Goal: Information Seeking & Learning: Check status

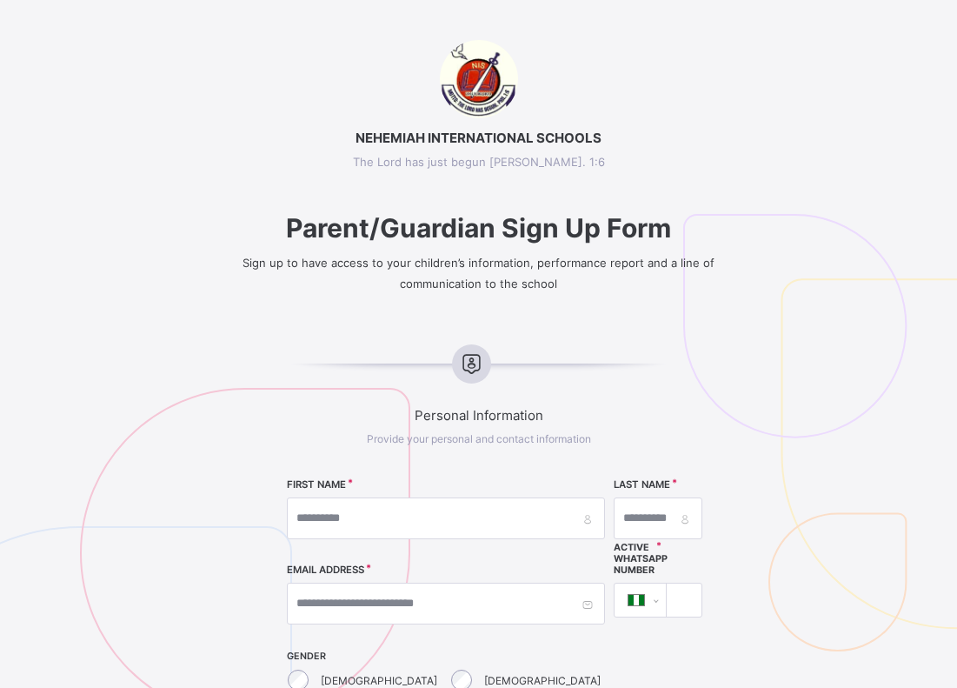
select select "**"
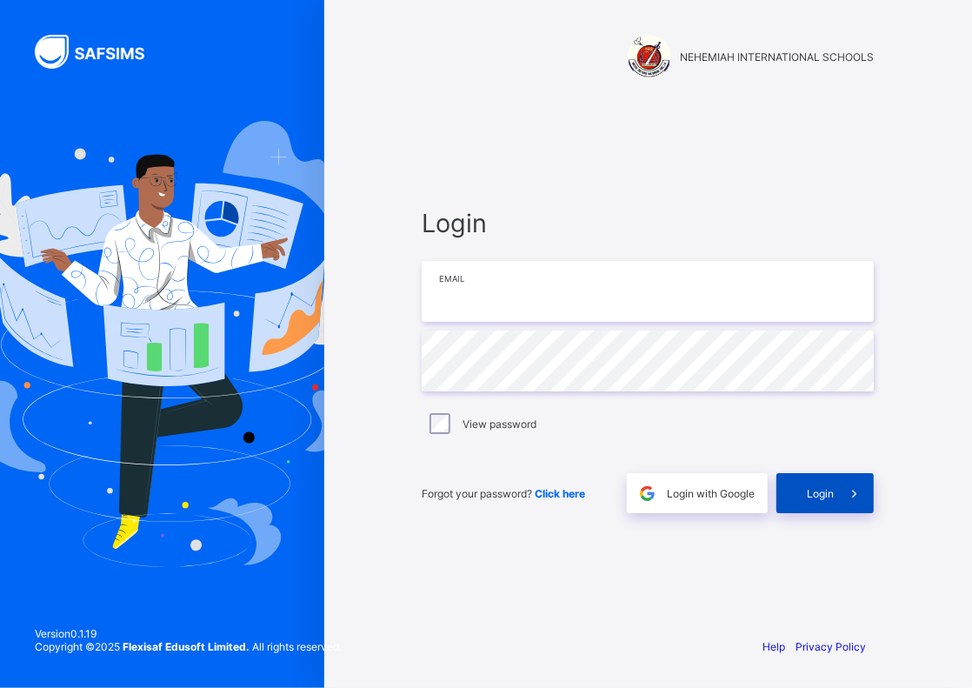
type input "**********"
click at [821, 498] on span "Login" at bounding box center [820, 493] width 27 height 13
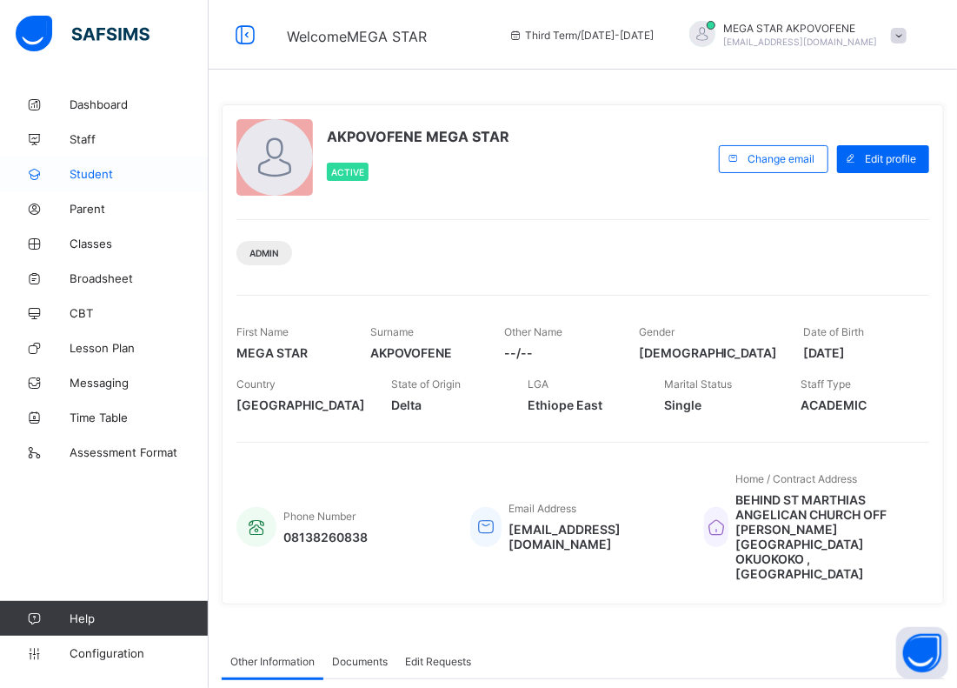
click at [104, 171] on span "Student" at bounding box center [139, 174] width 139 height 14
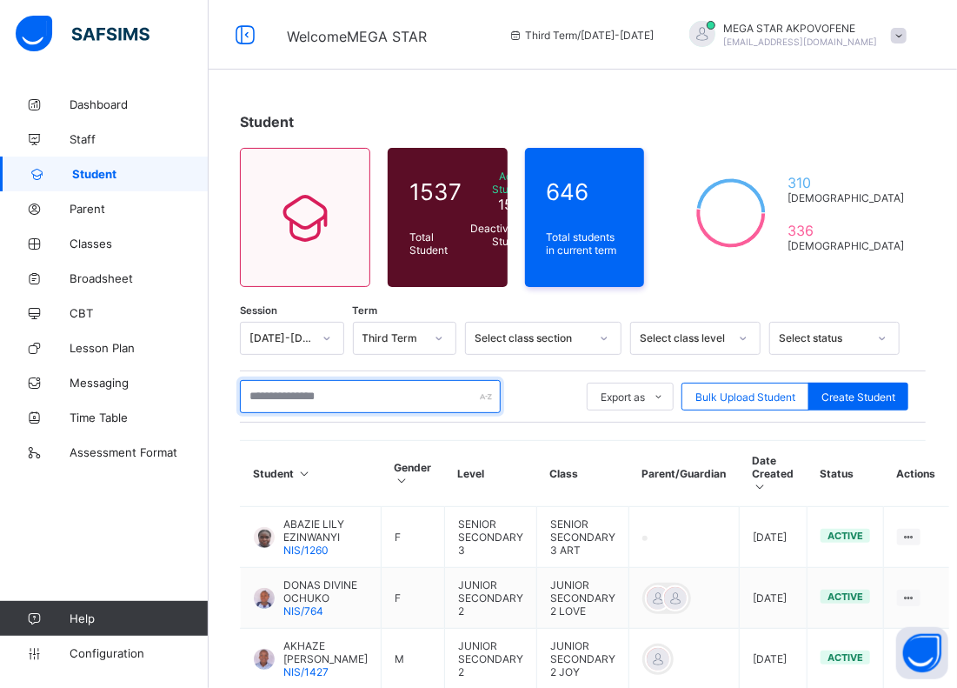
click at [334, 393] on input "text" at bounding box center [370, 396] width 261 height 33
paste input "**********"
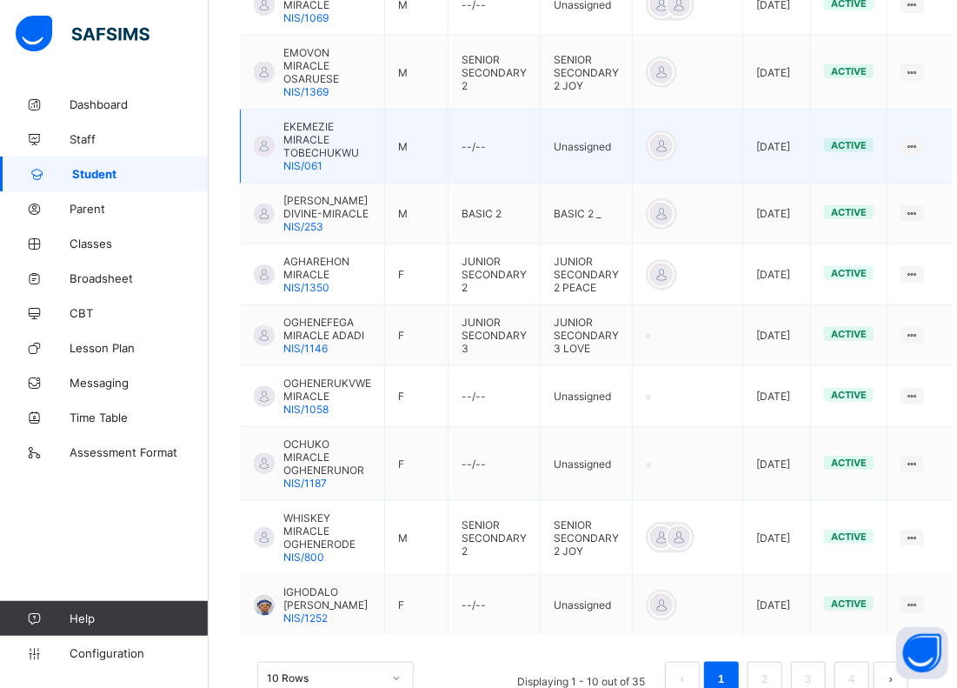
scroll to position [551, 0]
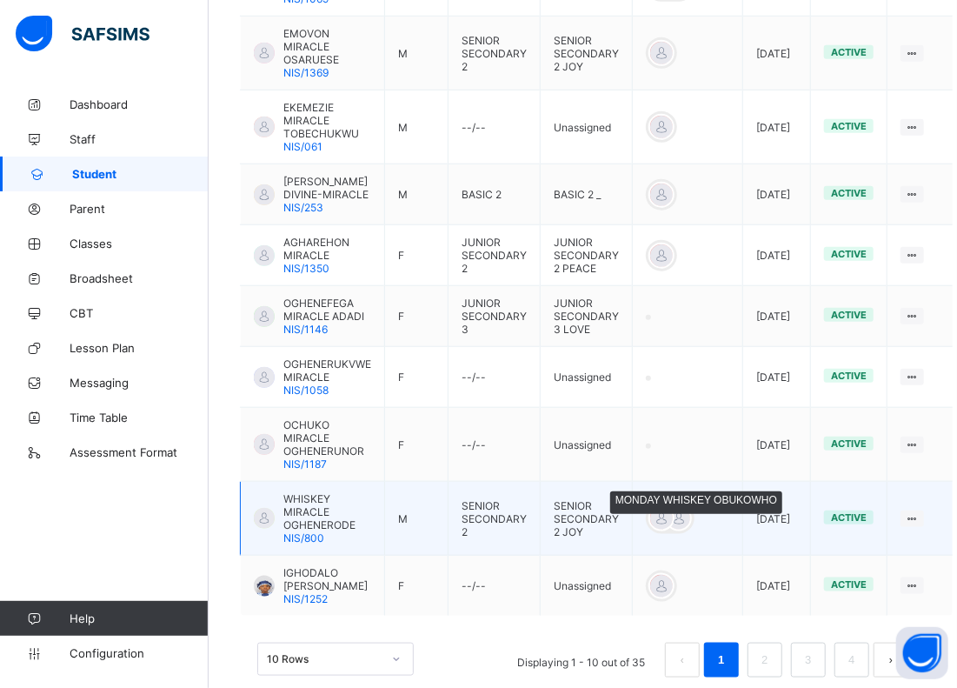
type input "**********"
click at [656, 505] on div at bounding box center [662, 518] width 26 height 26
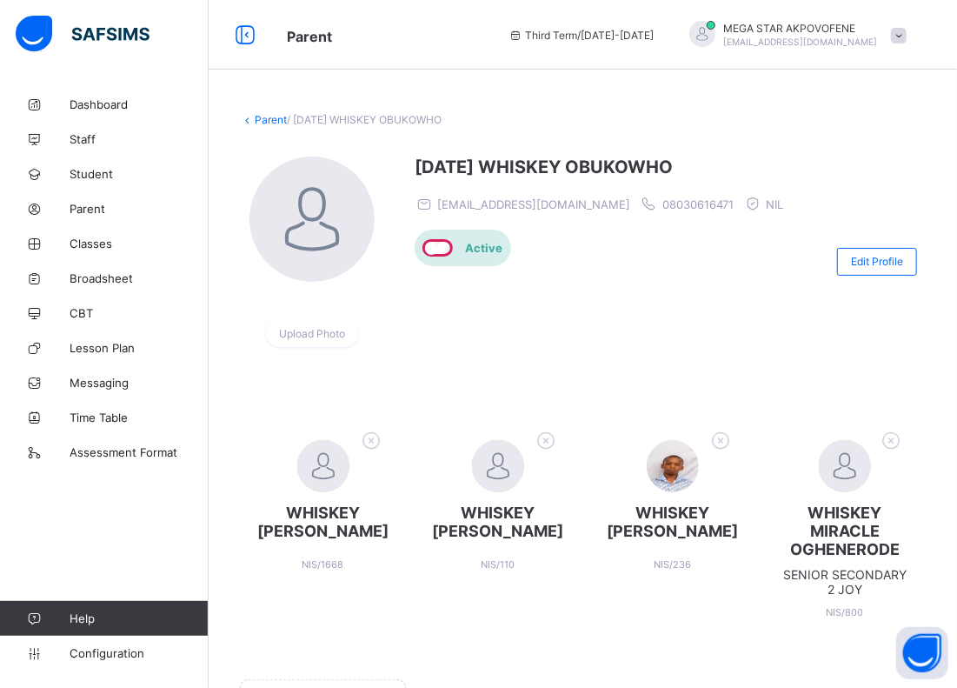
click at [553, 325] on div "MONDAY WHISKEY OBUKOWHO opuziba100@gmail.com 08030616471 NIL Active" at bounding box center [603, 261] width 377 height 210
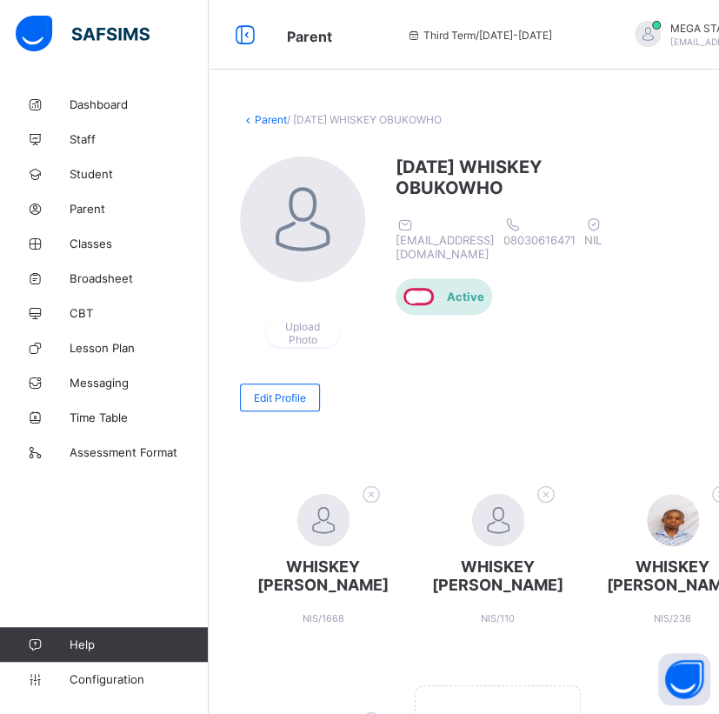
click at [454, 390] on div "Upload Photo MONDAY WHISKEY OBUKOWHO opuziba100@gmail.com 08030616471 NIL Activ…" at bounding box center [464, 287] width 448 height 263
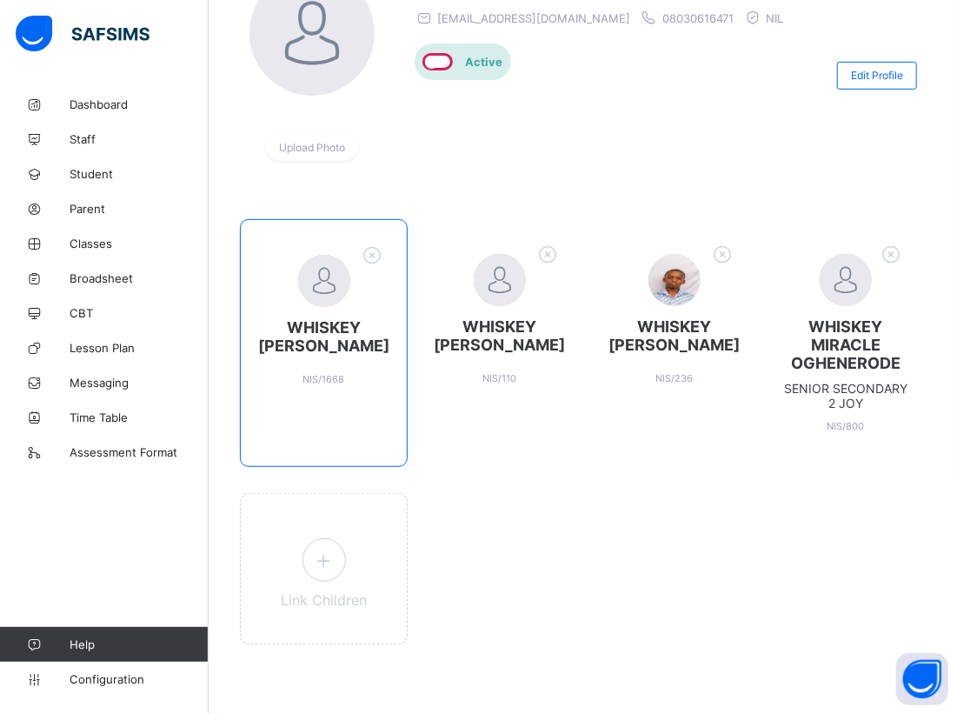
scroll to position [93, 0]
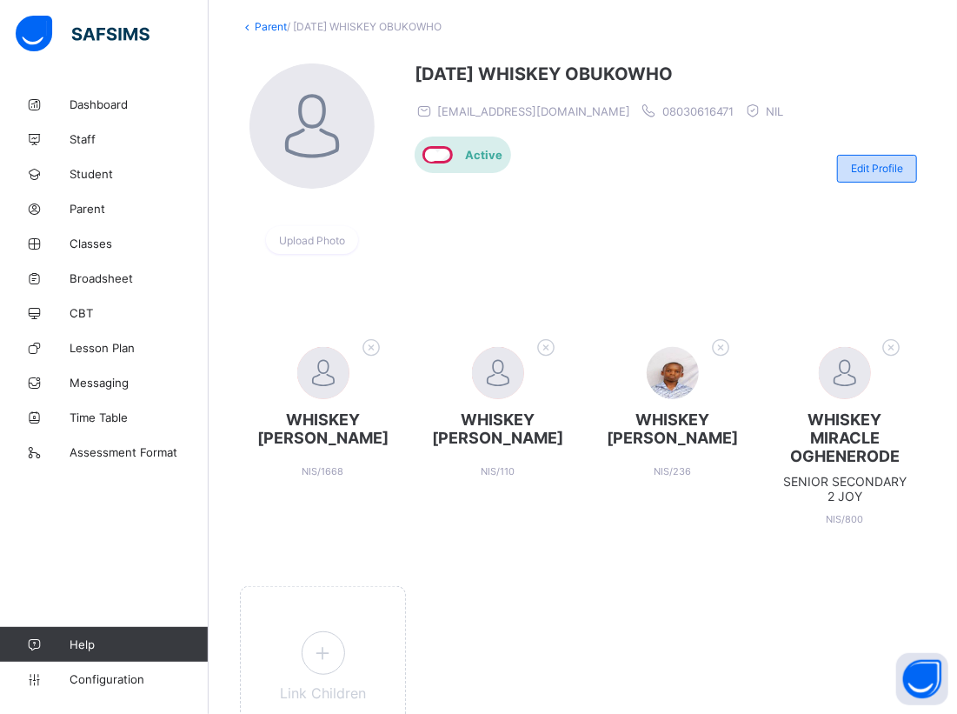
click at [902, 167] on span "Edit Profile" at bounding box center [877, 168] width 52 height 13
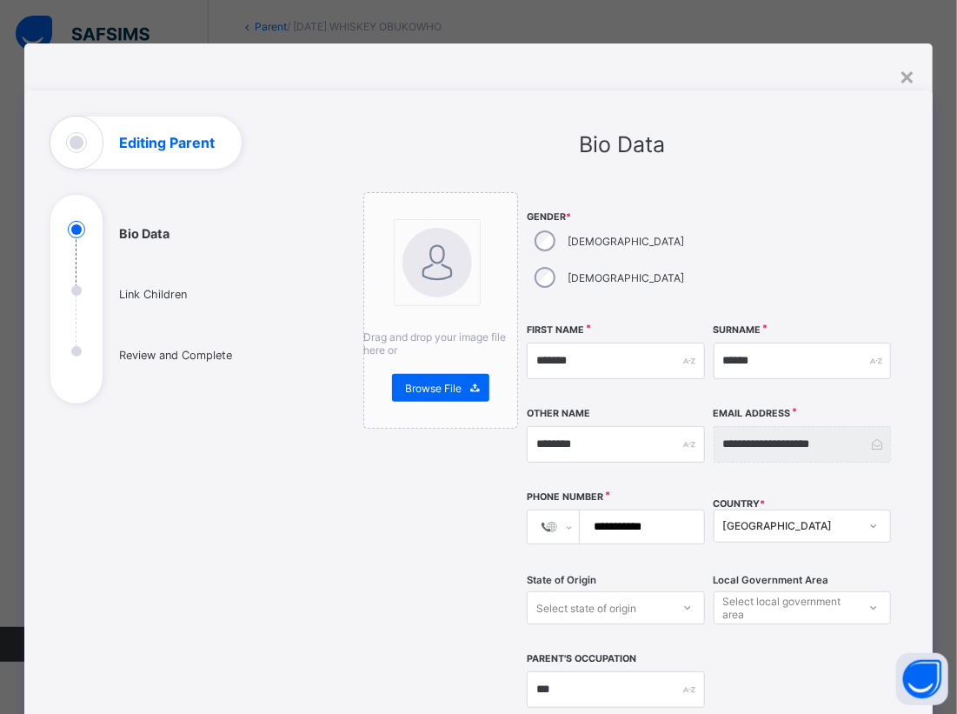
drag, startPoint x: 668, startPoint y: 491, endPoint x: 594, endPoint y: 492, distance: 73.9
click at [594, 510] on input "**********" at bounding box center [638, 526] width 110 height 33
paste input "*"
click at [595, 510] on input "**********" at bounding box center [638, 526] width 110 height 33
type input "**********"
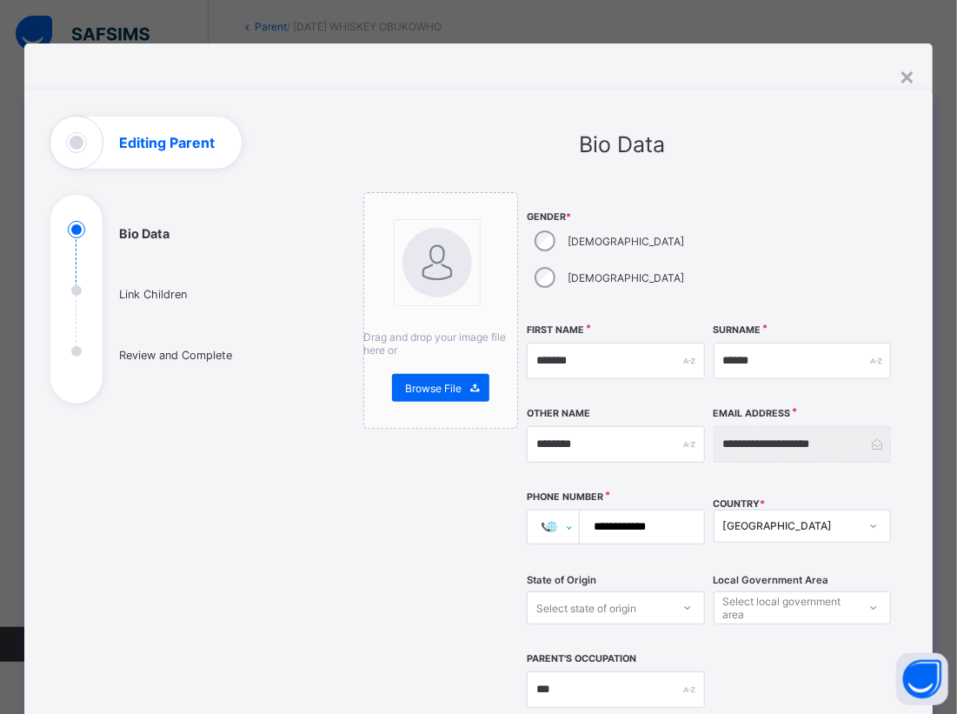
click at [562, 510] on select "**********" at bounding box center [560, 526] width 37 height 33
select select "**"
click at [542, 510] on select "**********" at bounding box center [560, 526] width 37 height 33
click at [642, 510] on input "****" at bounding box center [638, 526] width 110 height 33
paste input "**********"
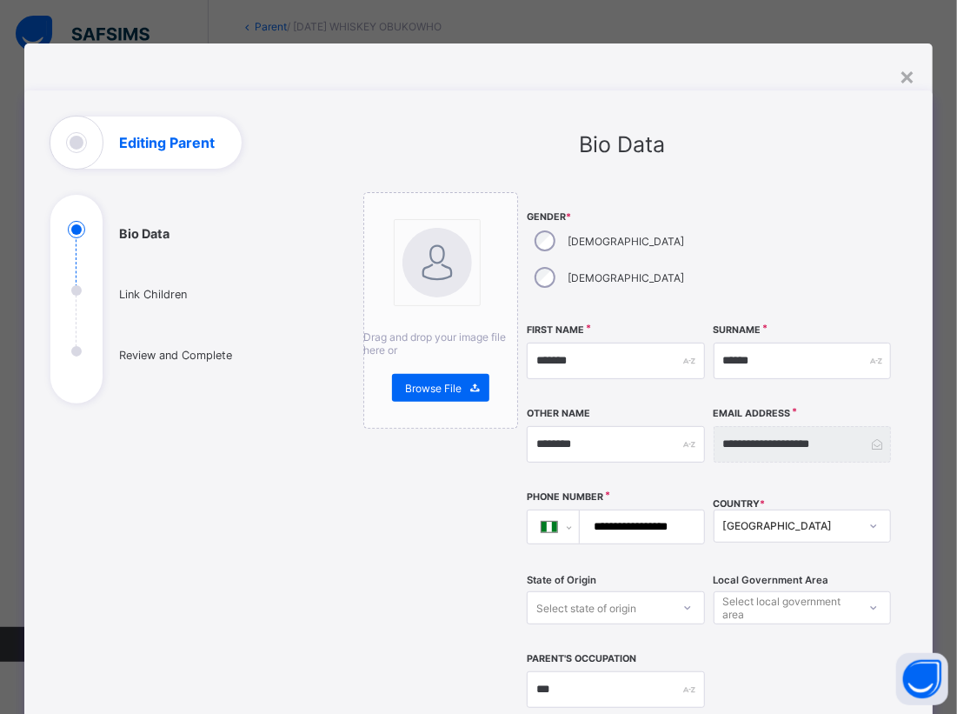
scroll to position [0, 6]
type input "**********"
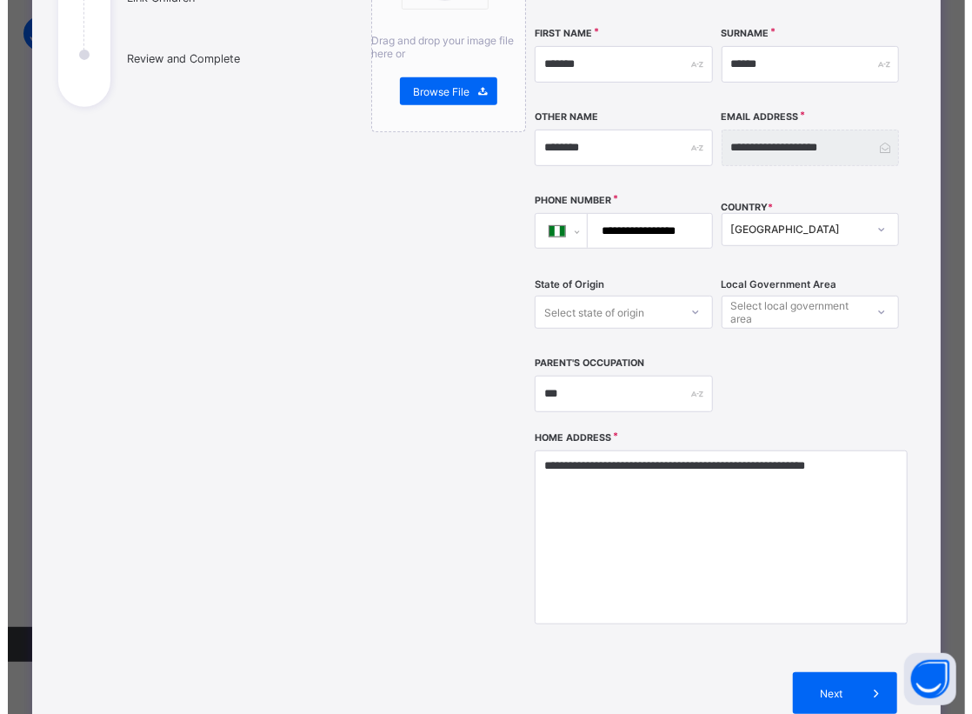
scroll to position [449, 0]
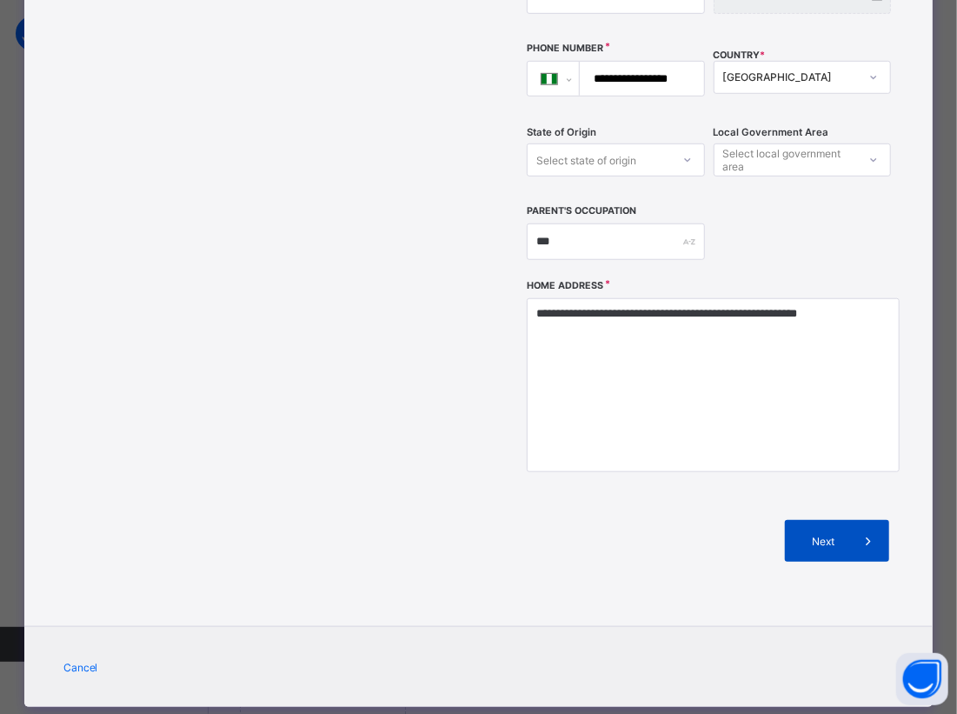
click at [824, 535] on span "Next" at bounding box center [823, 541] width 50 height 13
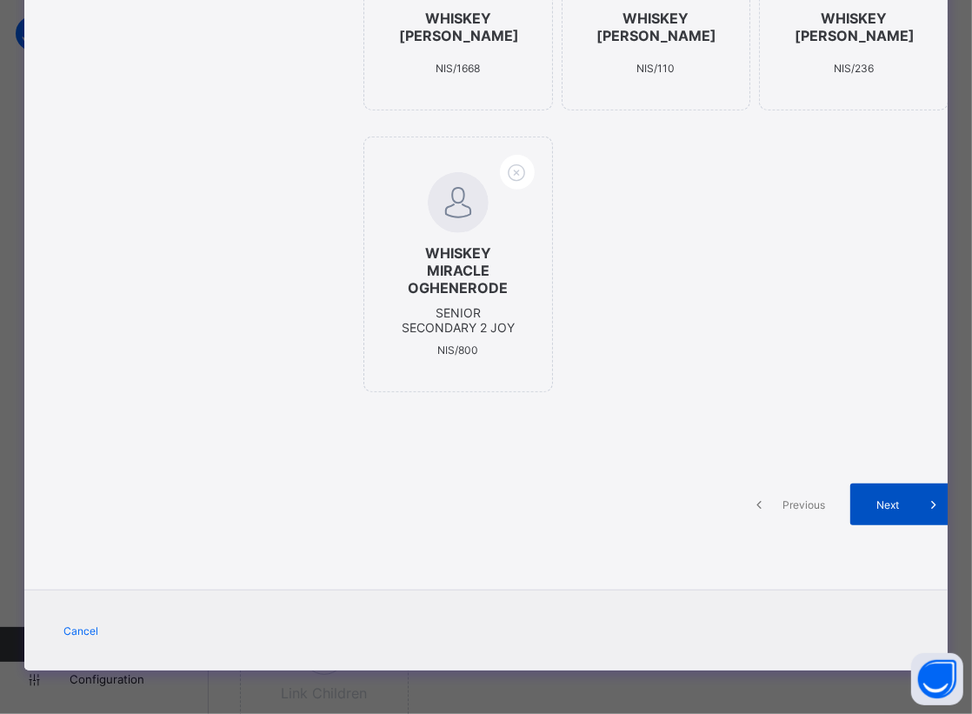
click at [895, 509] on span "Next" at bounding box center [888, 504] width 50 height 13
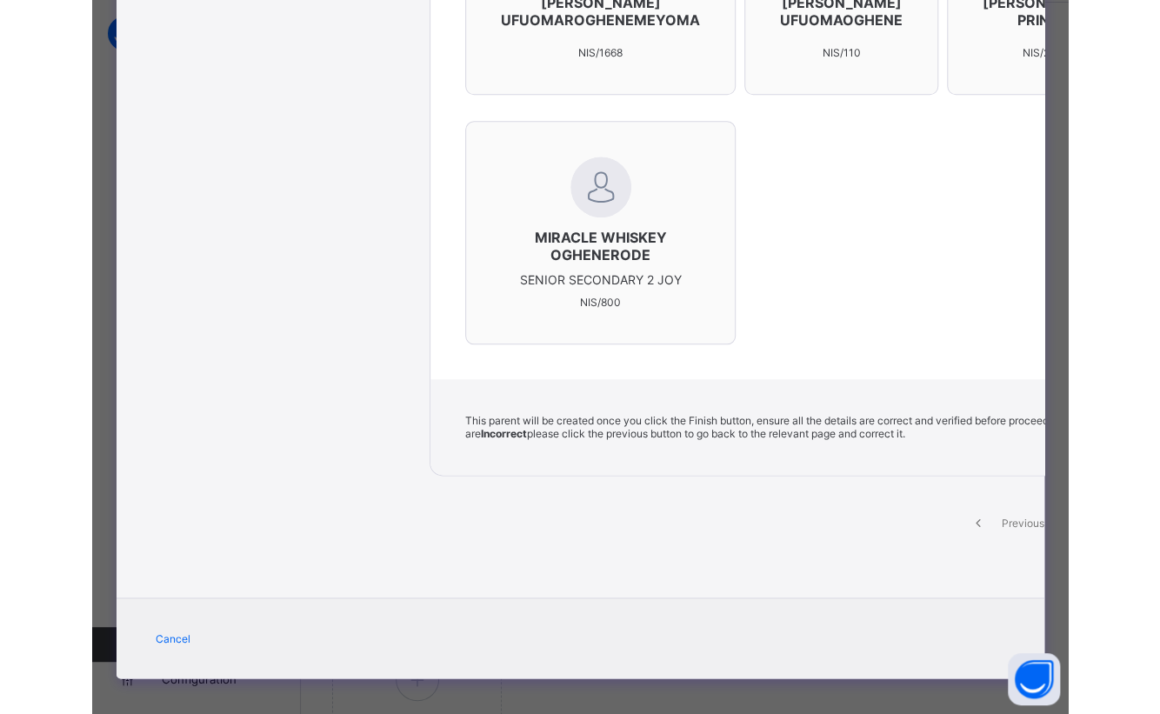
scroll to position [93, 0]
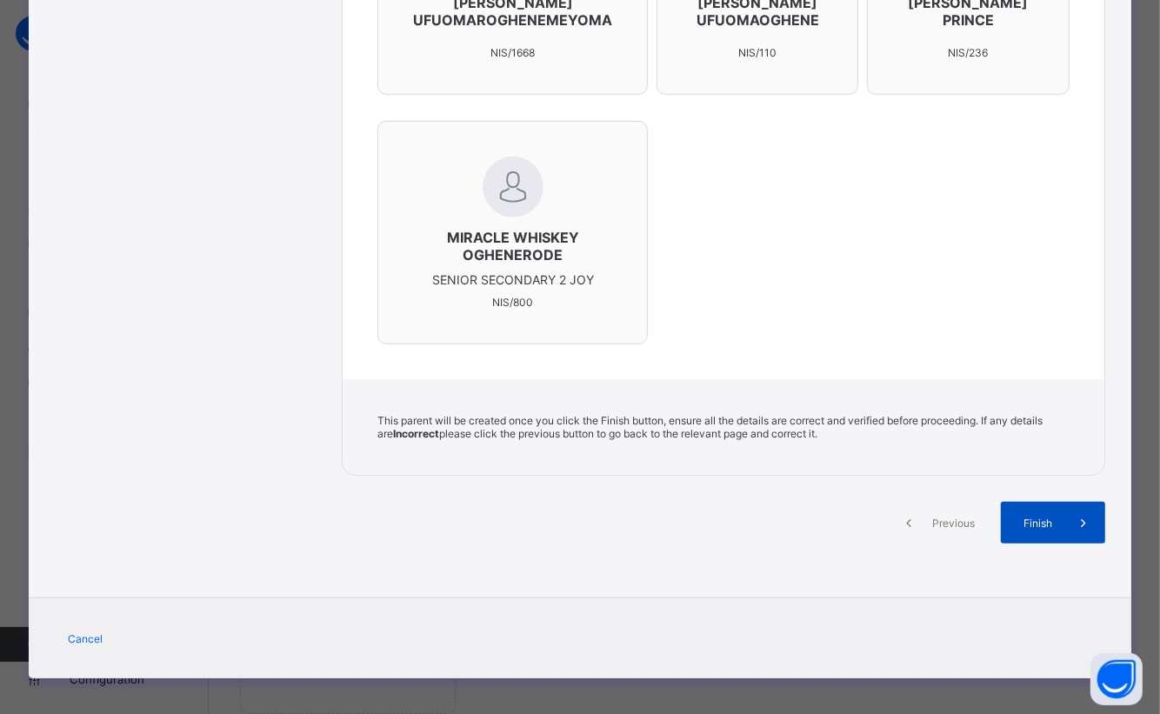
click at [971, 518] on span "Finish" at bounding box center [1039, 522] width 50 height 13
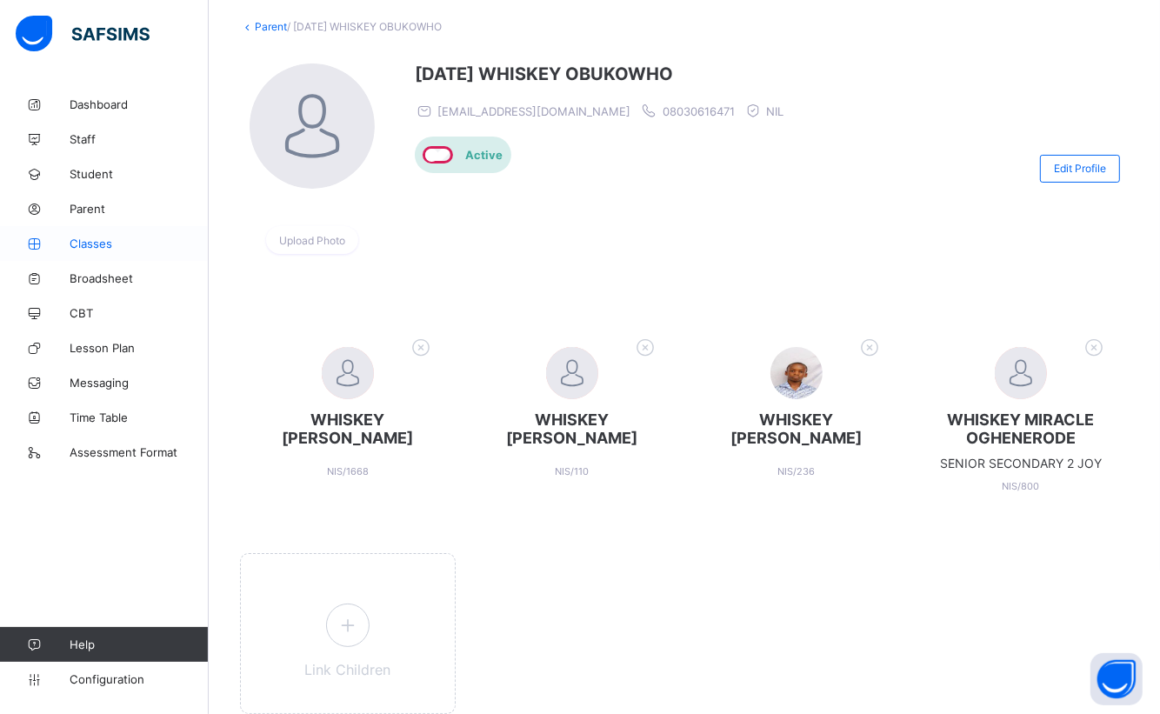
scroll to position [72, 0]
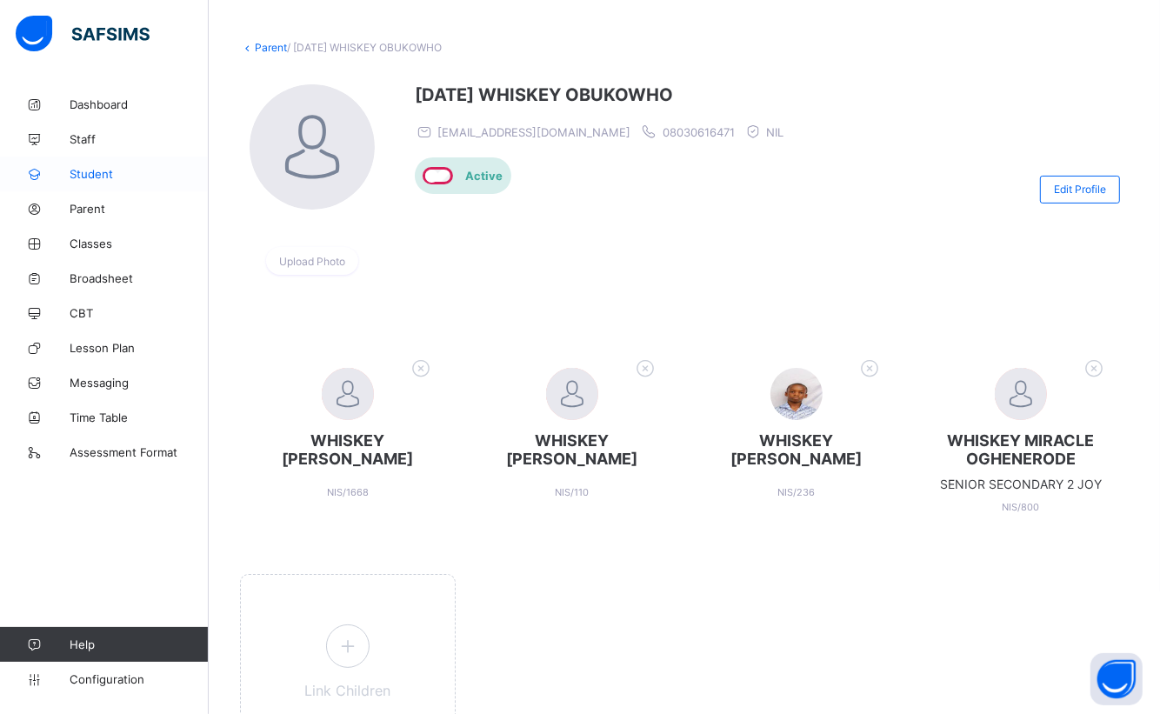
click at [91, 172] on span "Student" at bounding box center [139, 174] width 139 height 14
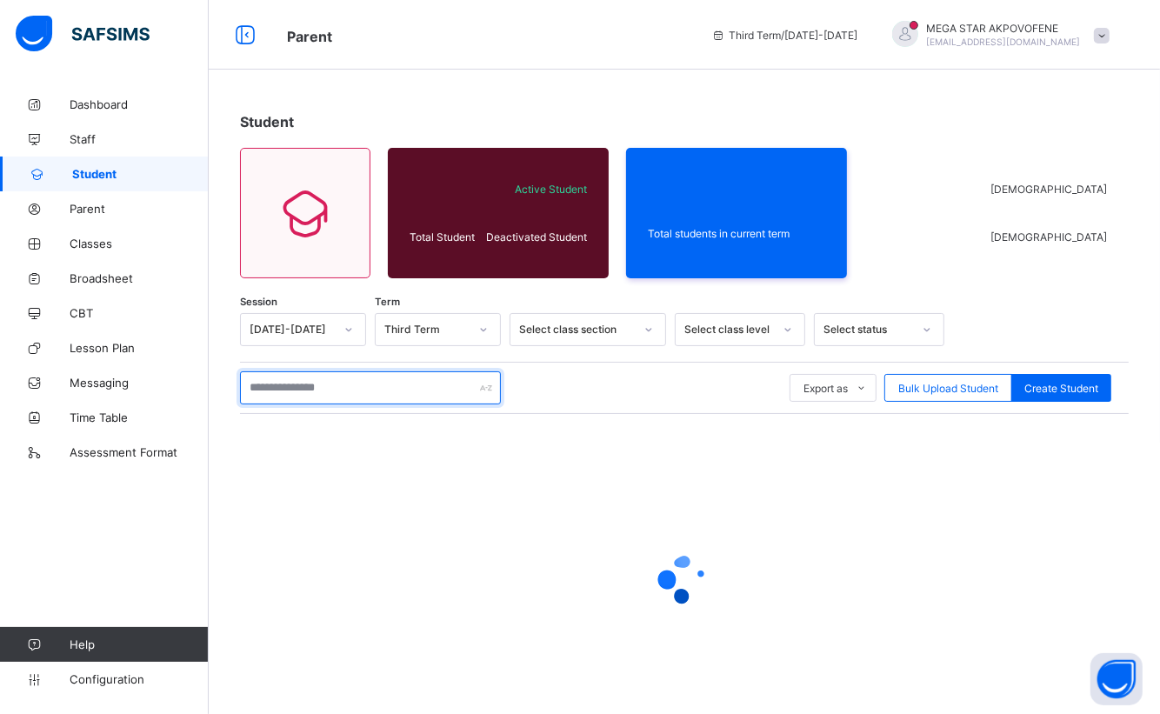
click at [369, 388] on input "text" at bounding box center [370, 387] width 261 height 33
paste input "**********"
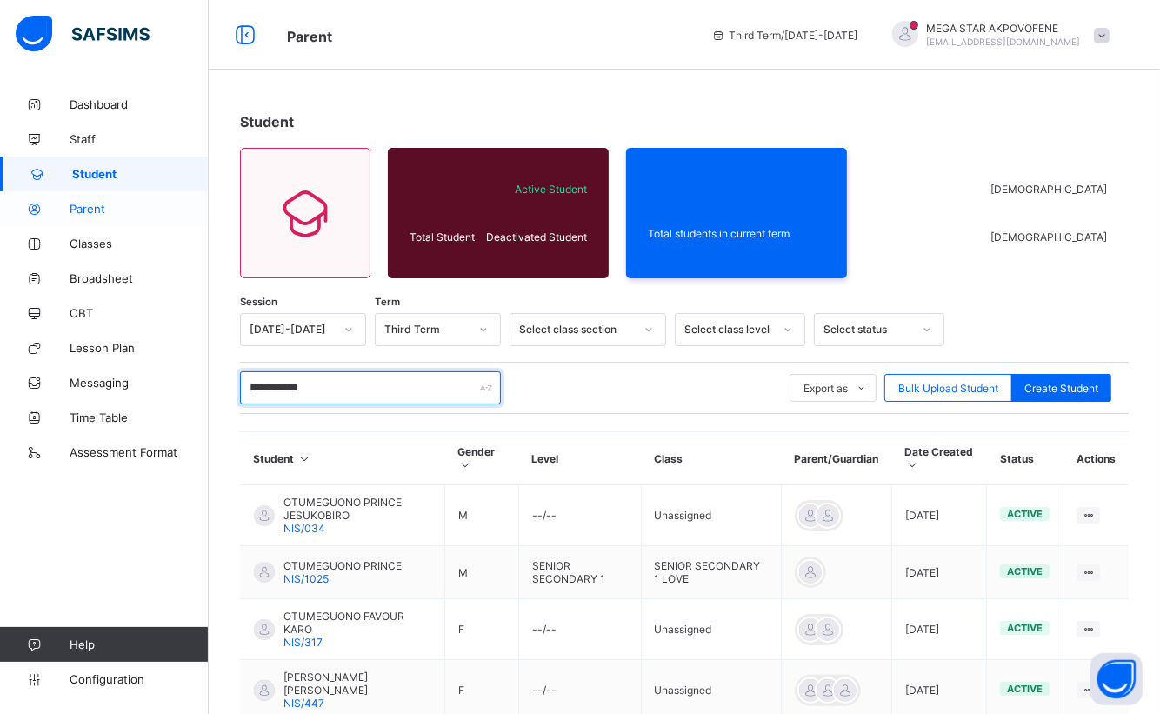
type input "**********"
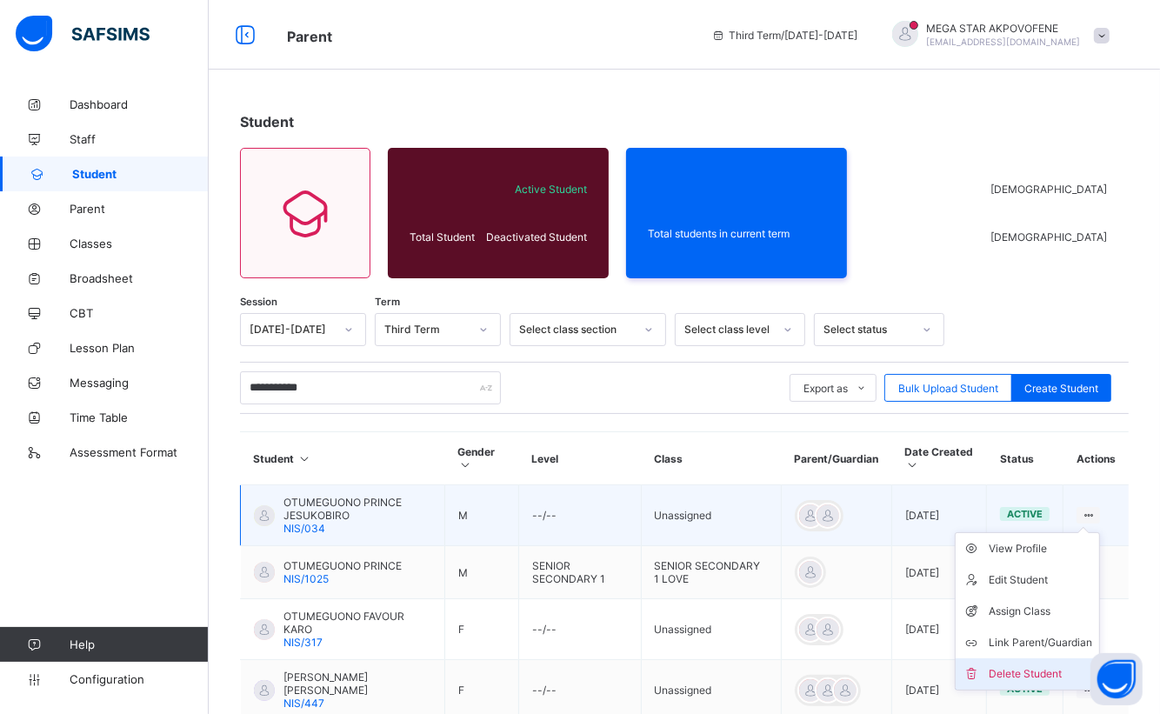
click at [971, 672] on div "Delete Student" at bounding box center [1039, 673] width 103 height 17
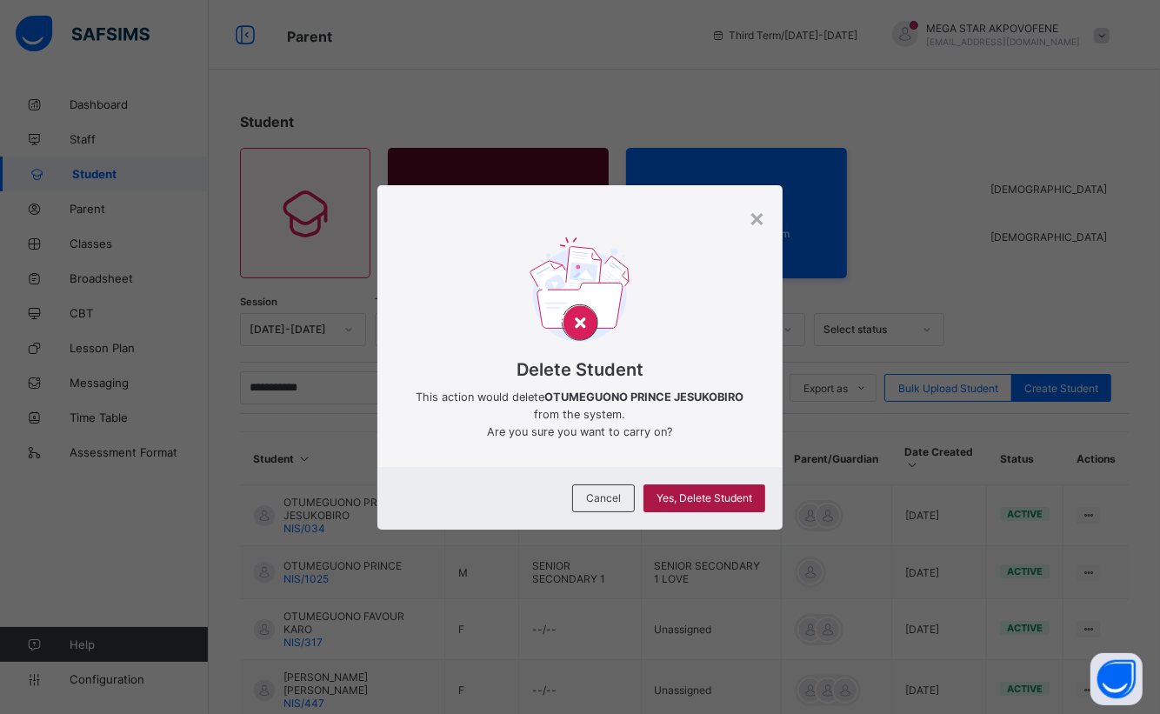
click at [719, 497] on span "Yes, Delete Student" at bounding box center [704, 497] width 96 height 13
click at [695, 501] on span "Yes, Delete Student" at bounding box center [704, 497] width 96 height 13
click at [705, 502] on span "Yes, Delete Student" at bounding box center [704, 497] width 96 height 13
drag, startPoint x: 608, startPoint y: 210, endPoint x: 701, endPoint y: 201, distance: 93.4
click at [701, 201] on div at bounding box center [580, 198] width 406 height 26
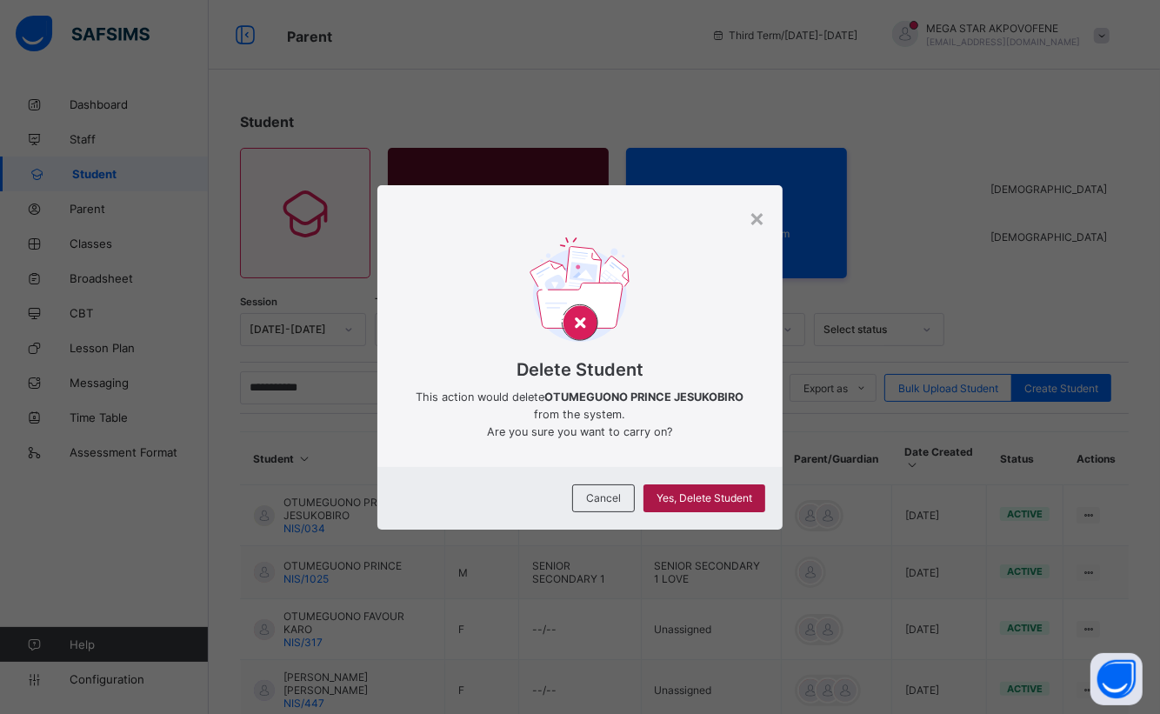
click at [714, 499] on span "Yes, Delete Student" at bounding box center [704, 497] width 96 height 13
click at [701, 500] on span "Yes, Delete Student" at bounding box center [704, 497] width 96 height 13
click at [686, 493] on span "Yes, Delete Student" at bounding box center [704, 497] width 96 height 13
click at [700, 499] on span "Yes, Delete Student" at bounding box center [704, 497] width 96 height 13
click at [747, 503] on span "Yes, Delete Student" at bounding box center [704, 497] width 96 height 13
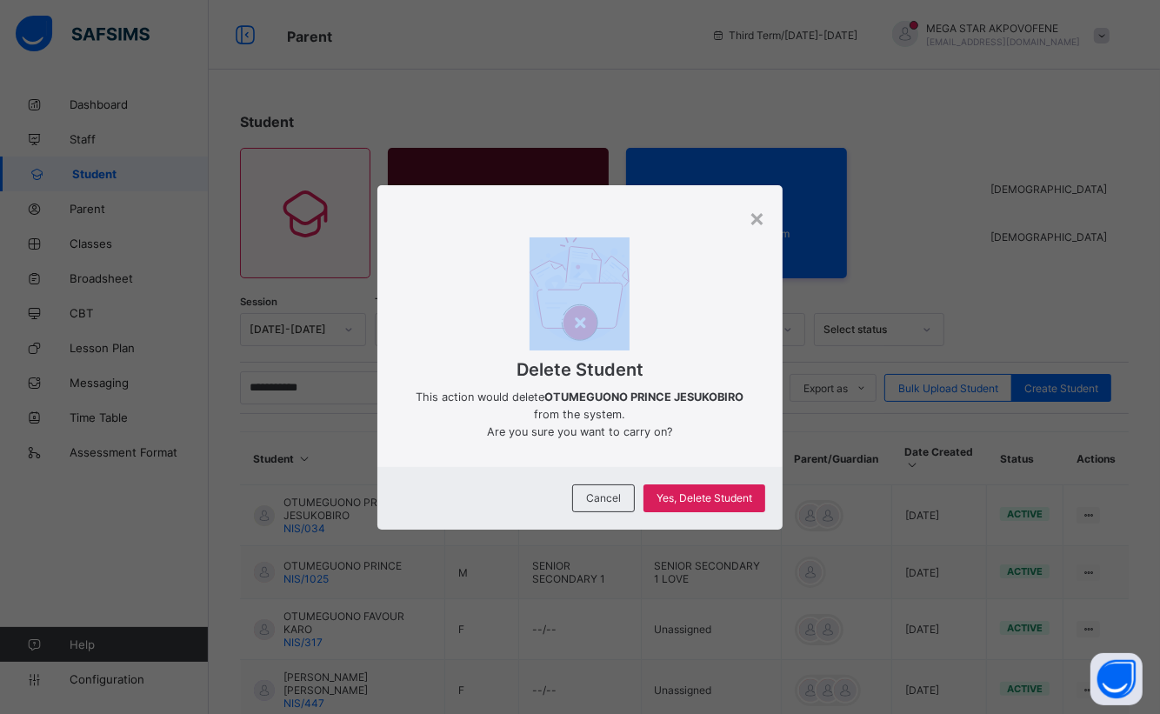
drag, startPoint x: 586, startPoint y: 212, endPoint x: 641, endPoint y: 153, distance: 80.6
click at [641, 153] on div "× Delete Student This action would delete OTUMEGUONO PRINCE JESUKOBIRO from the…" at bounding box center [580, 357] width 1160 height 714
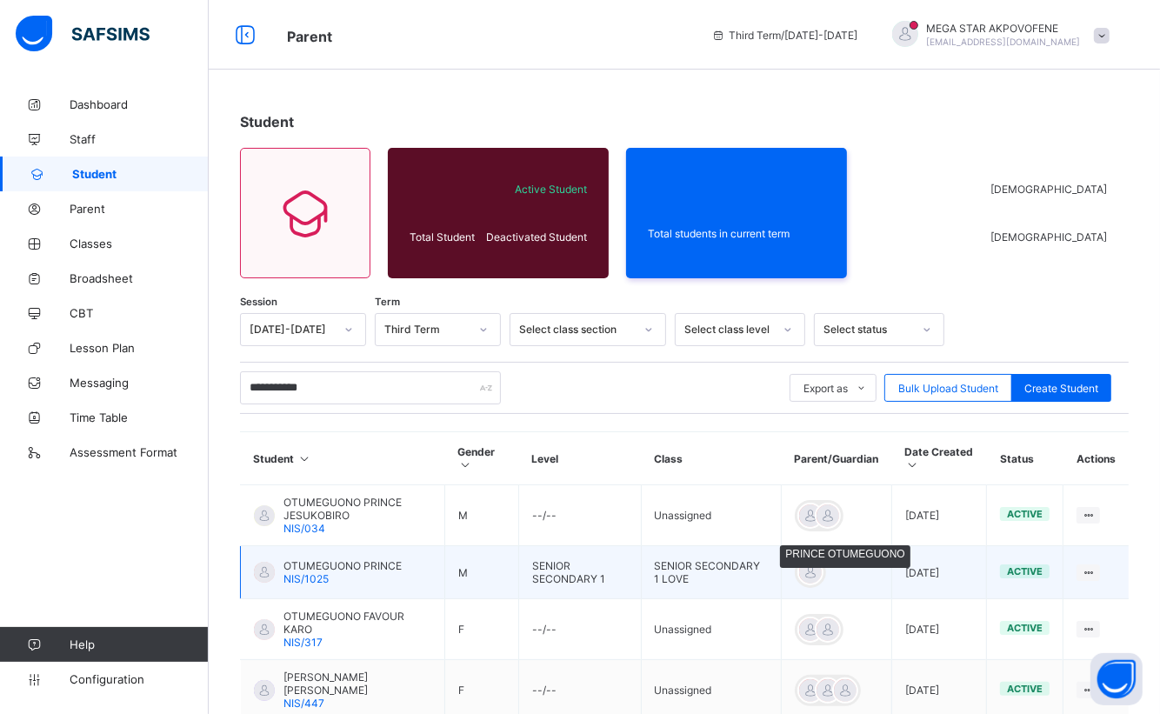
click at [818, 572] on div at bounding box center [810, 572] width 26 height 26
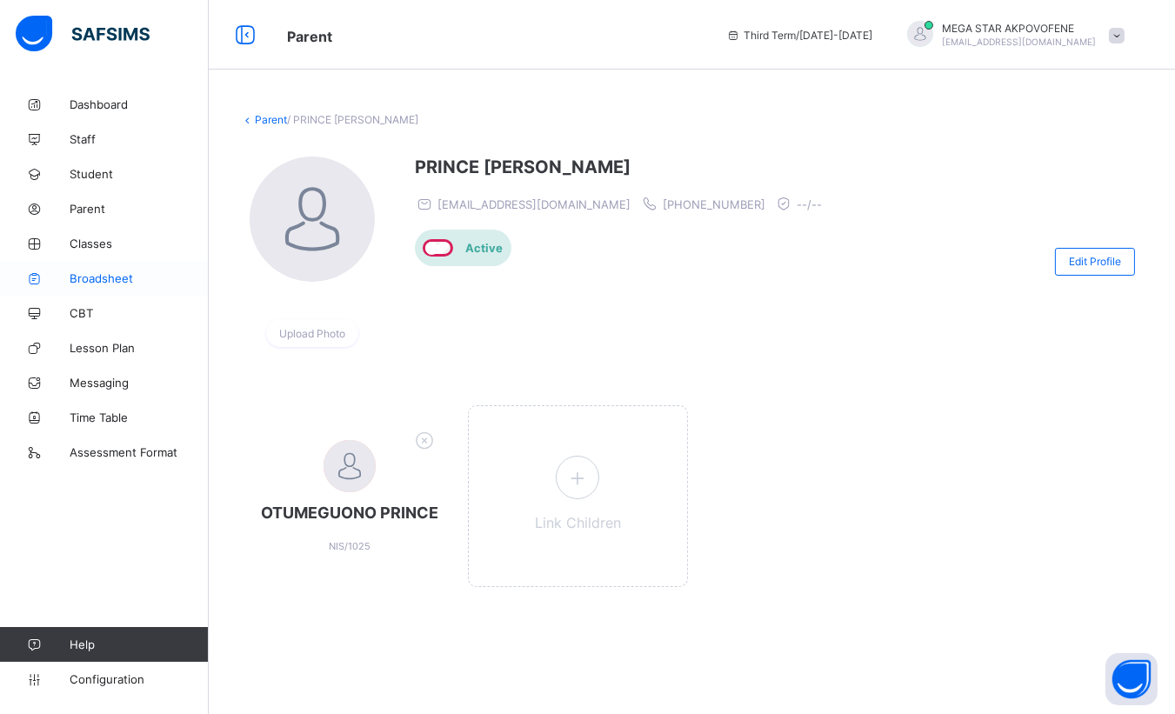
click at [123, 283] on span "Broadsheet" at bounding box center [139, 278] width 139 height 14
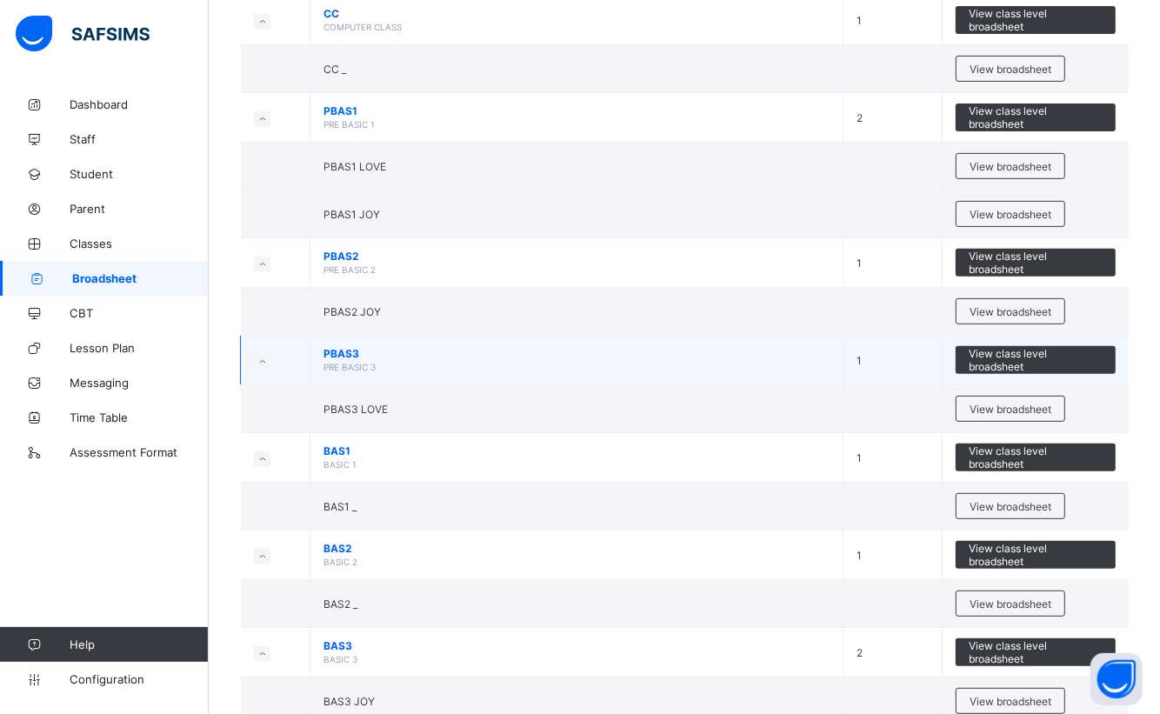
scroll to position [419, 0]
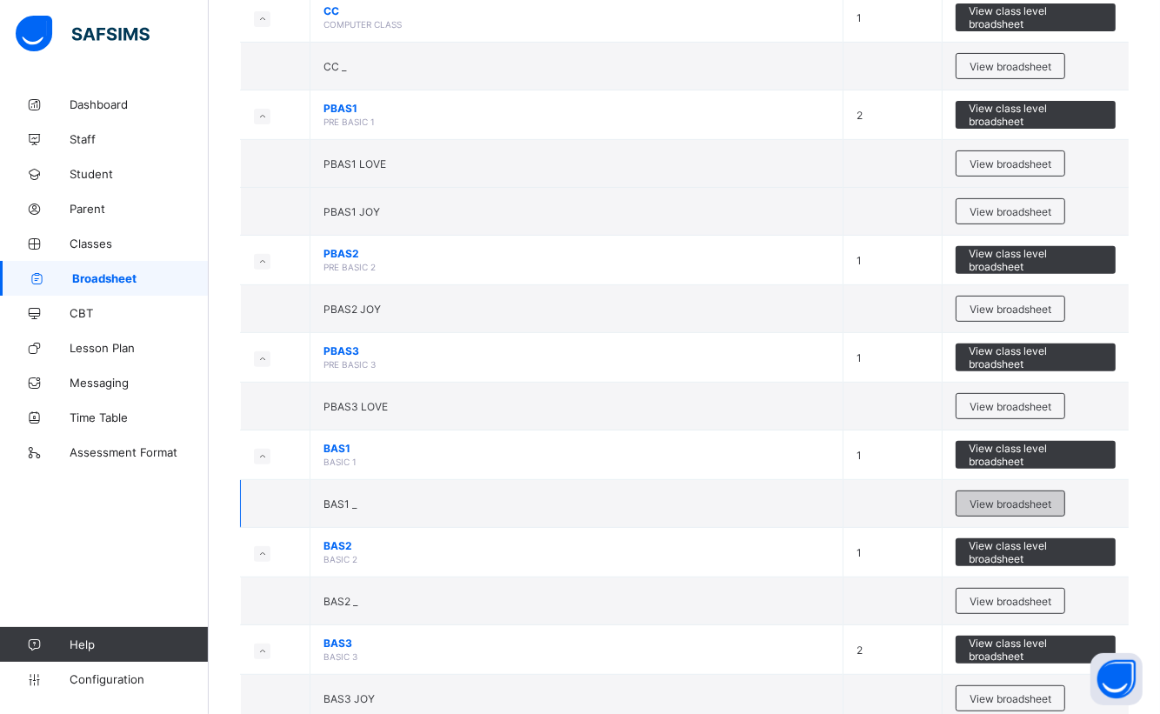
click at [971, 497] on span "View broadsheet" at bounding box center [1010, 503] width 82 height 13
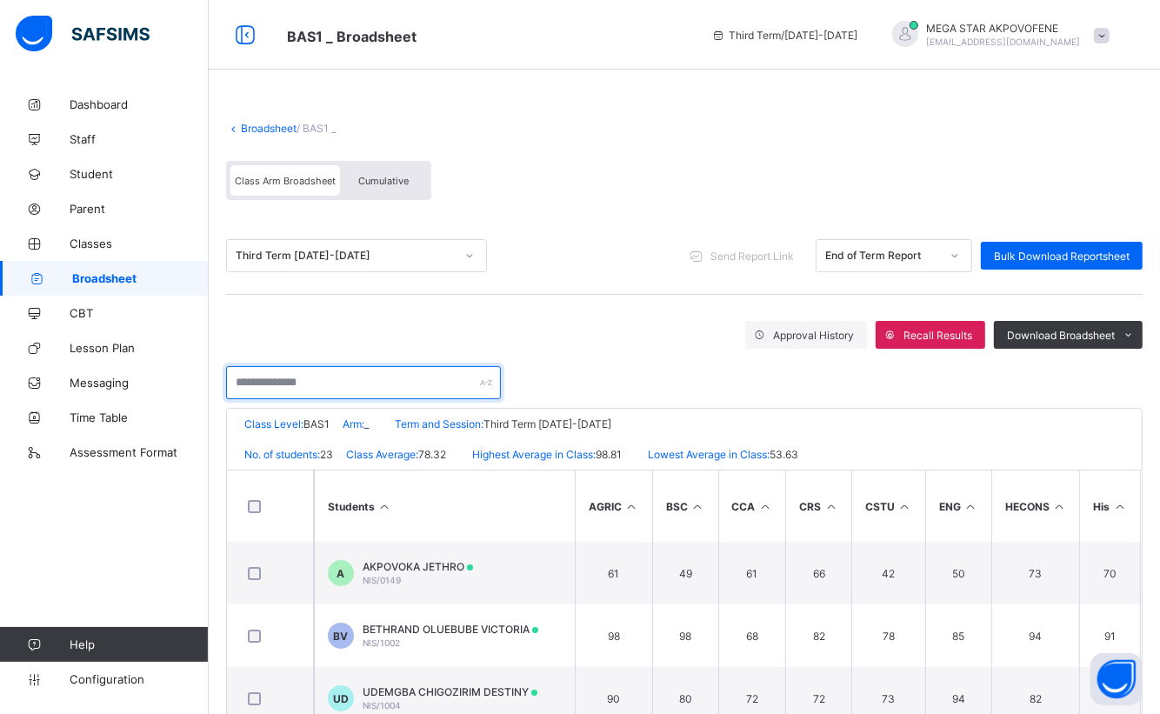
click at [367, 388] on input "text" at bounding box center [363, 382] width 275 height 33
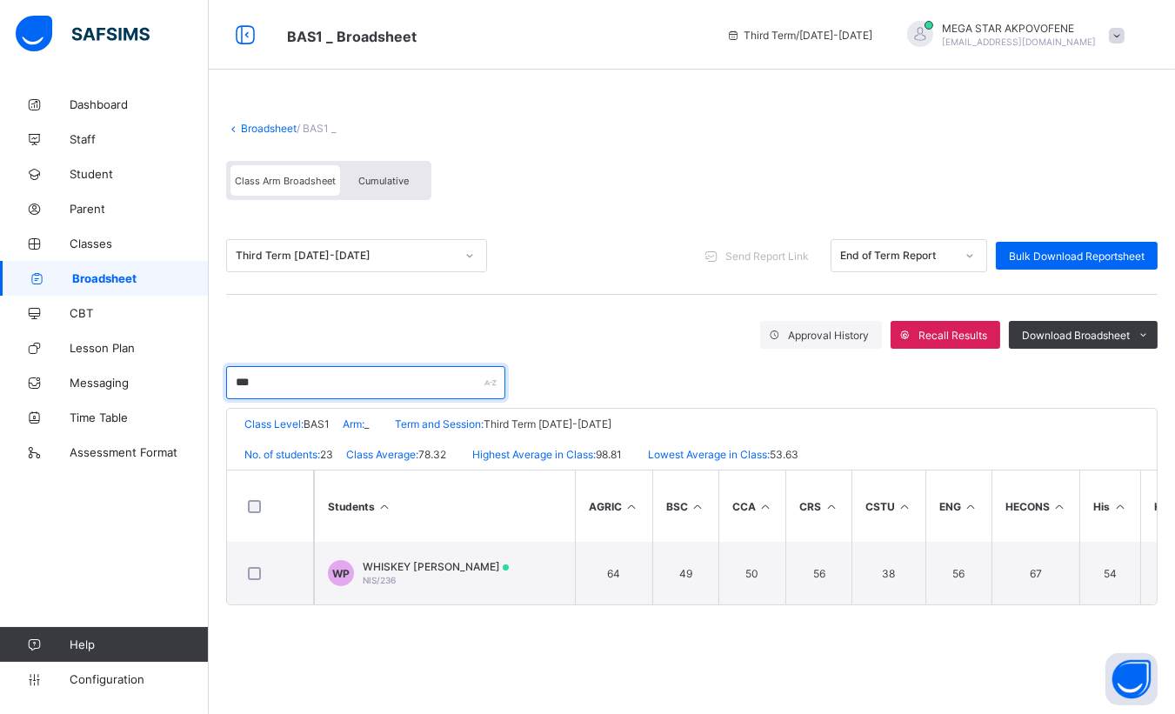
type input "***"
click at [786, 252] on span "Send Report Link" at bounding box center [766, 256] width 83 height 13
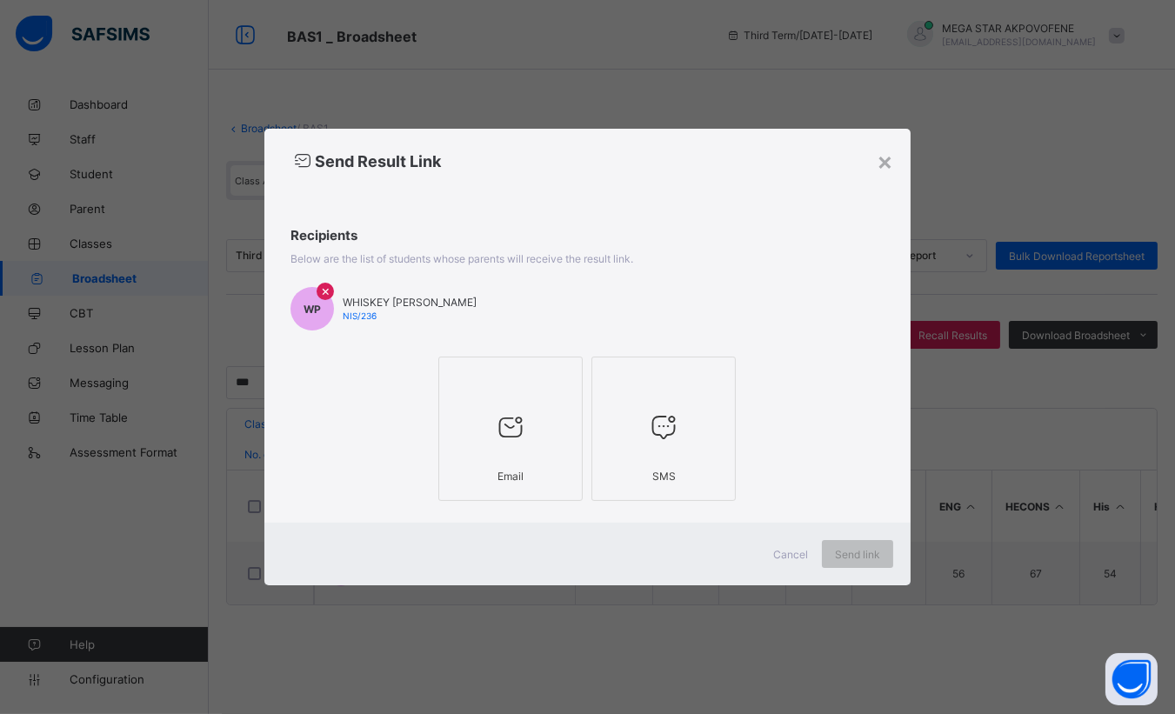
click at [463, 376] on div at bounding box center [510, 379] width 125 height 26
click at [866, 553] on span "Send link" at bounding box center [857, 554] width 45 height 13
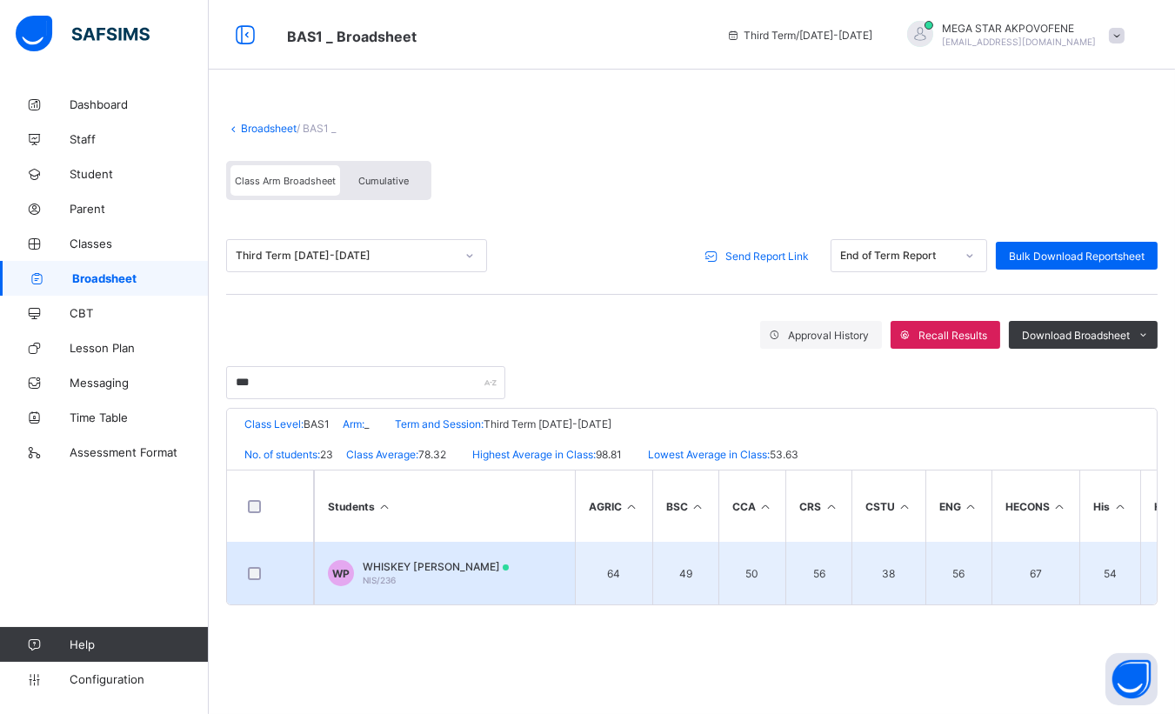
click at [405, 578] on div "WHISKEY DANIEL PRINCE NIS/236" at bounding box center [436, 573] width 146 height 26
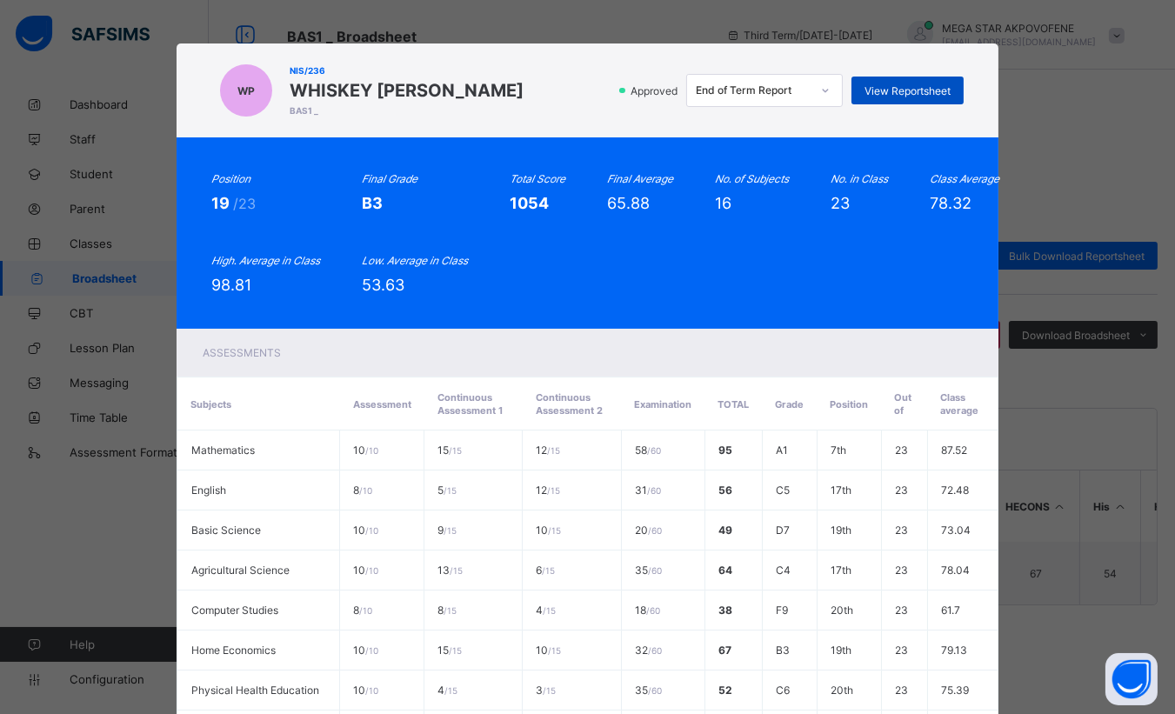
click at [897, 87] on span "View Reportsheet" at bounding box center [907, 90] width 86 height 13
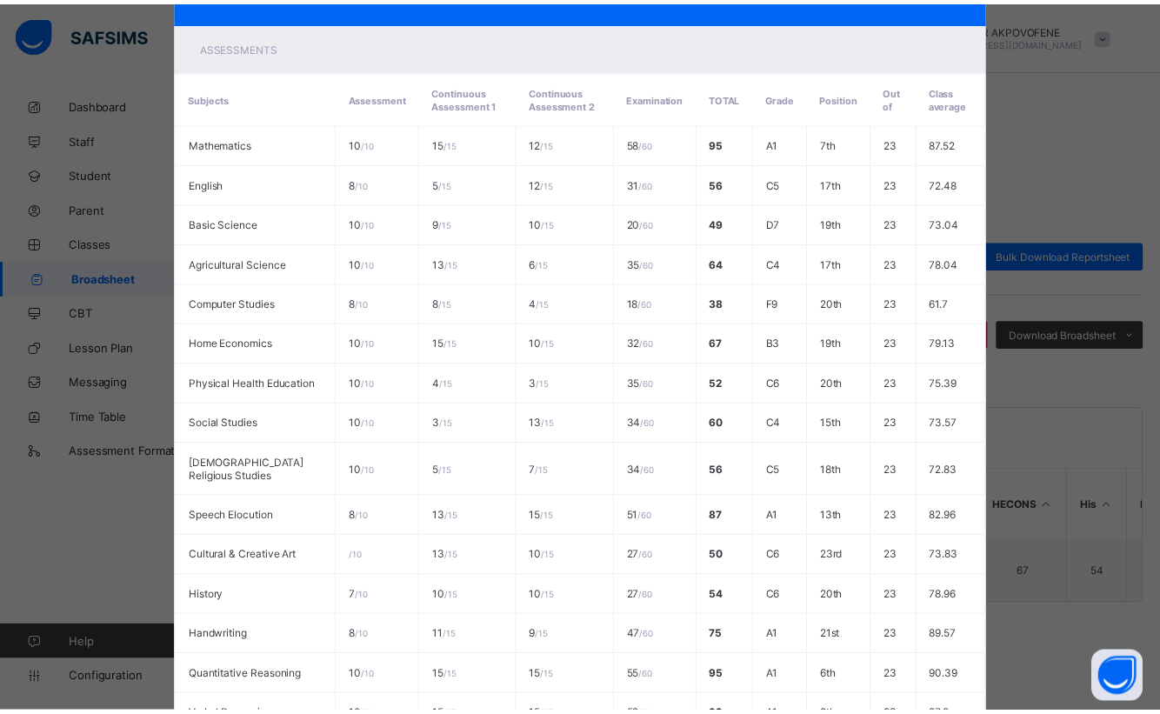
scroll to position [586, 0]
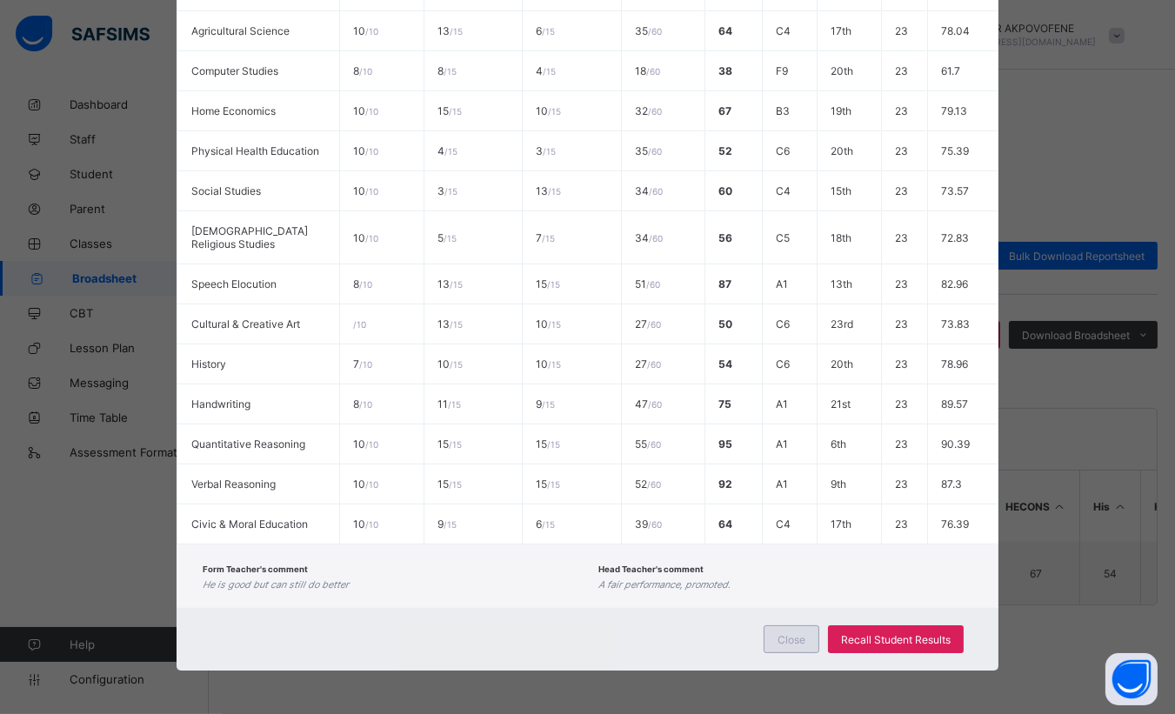
click at [795, 636] on span "Close" at bounding box center [791, 639] width 28 height 13
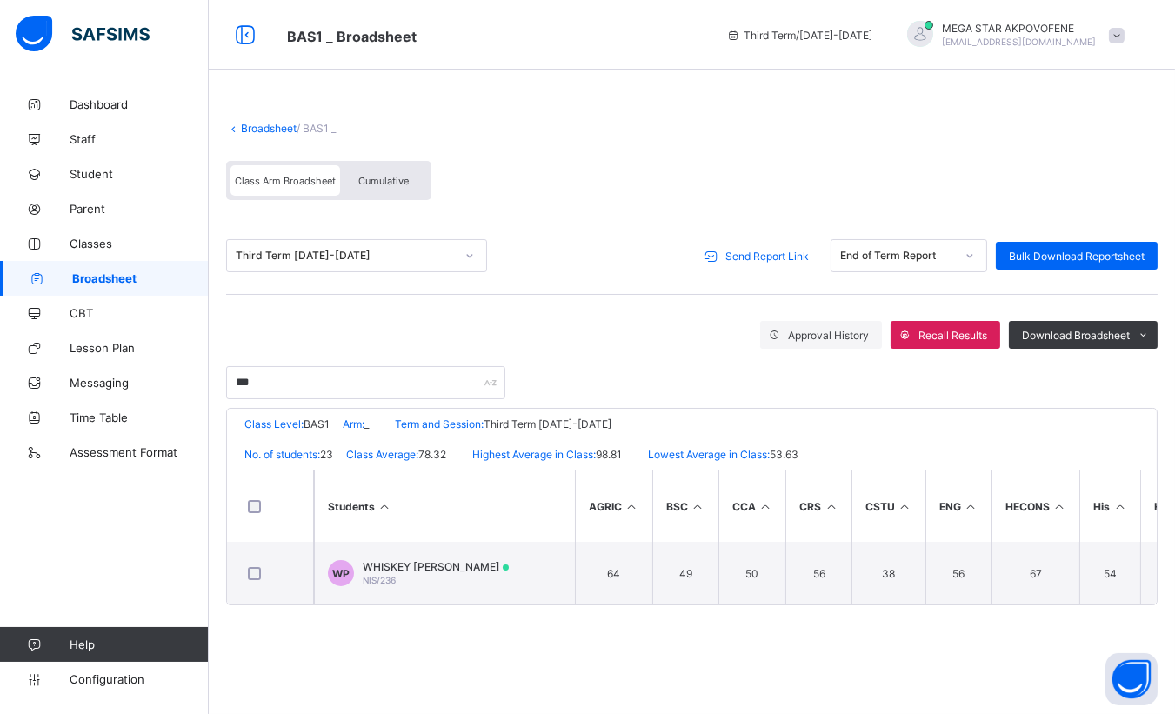
click at [282, 132] on link "Broadsheet" at bounding box center [269, 128] width 56 height 13
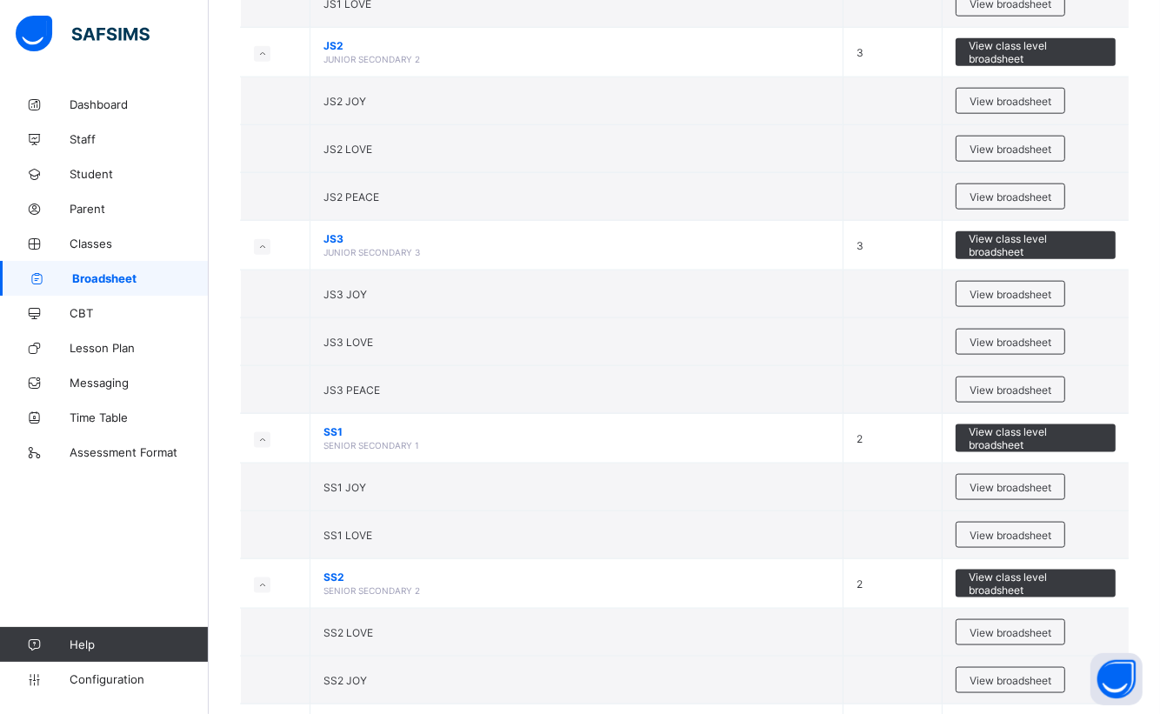
scroll to position [1650, 0]
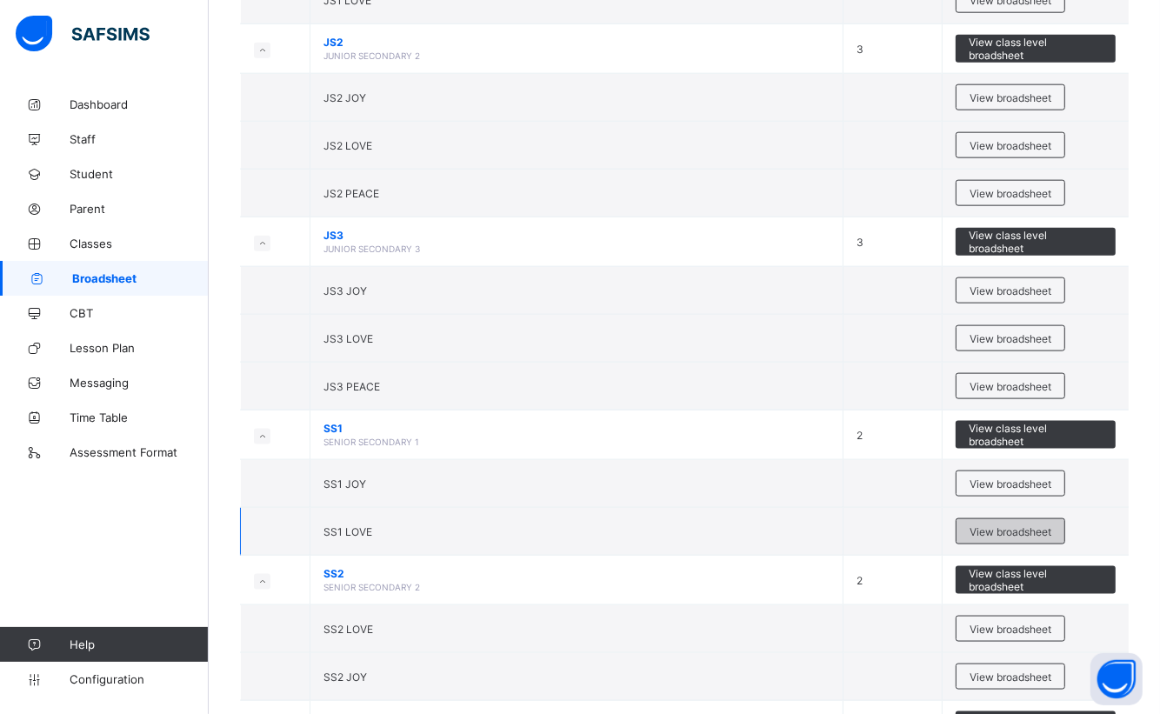
click at [971, 525] on span "View broadsheet" at bounding box center [1010, 531] width 82 height 13
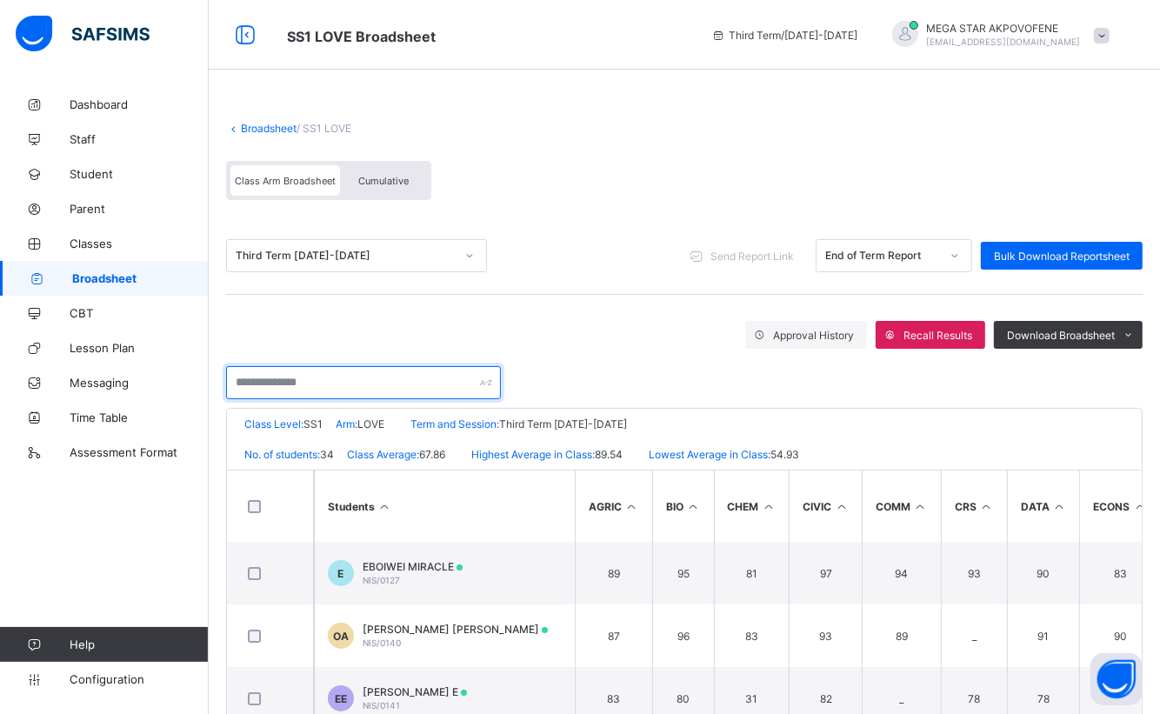
click at [295, 383] on input "text" at bounding box center [363, 382] width 275 height 33
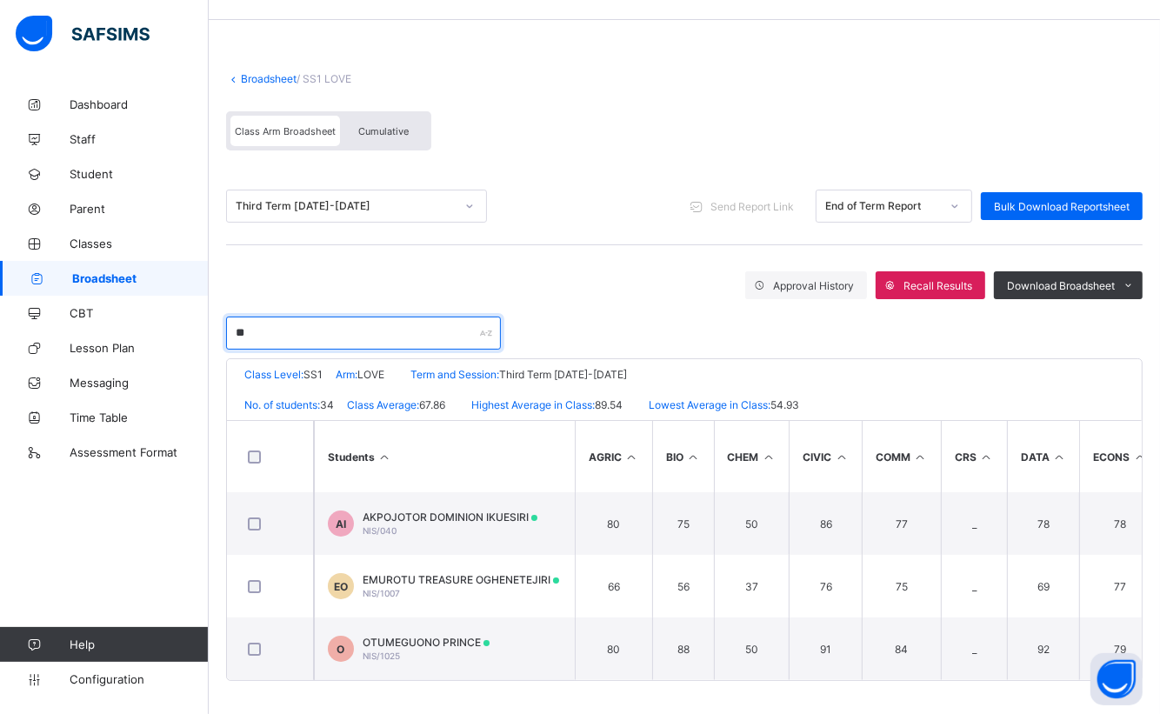
scroll to position [55, 0]
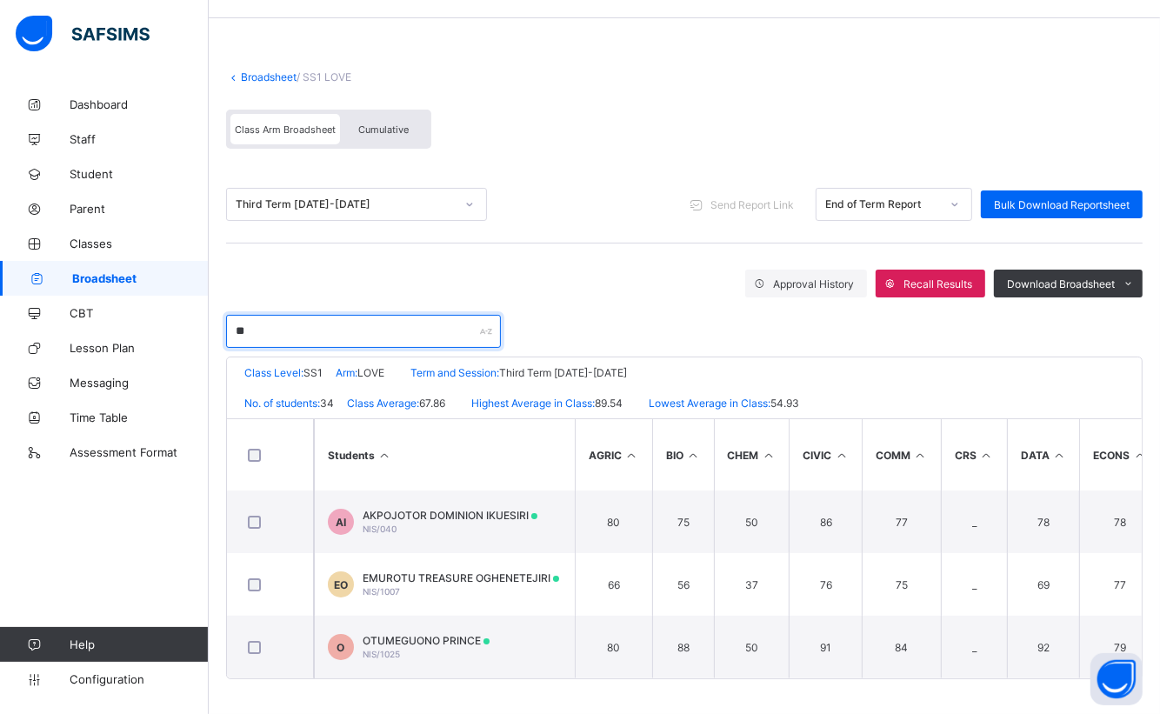
type input "**"
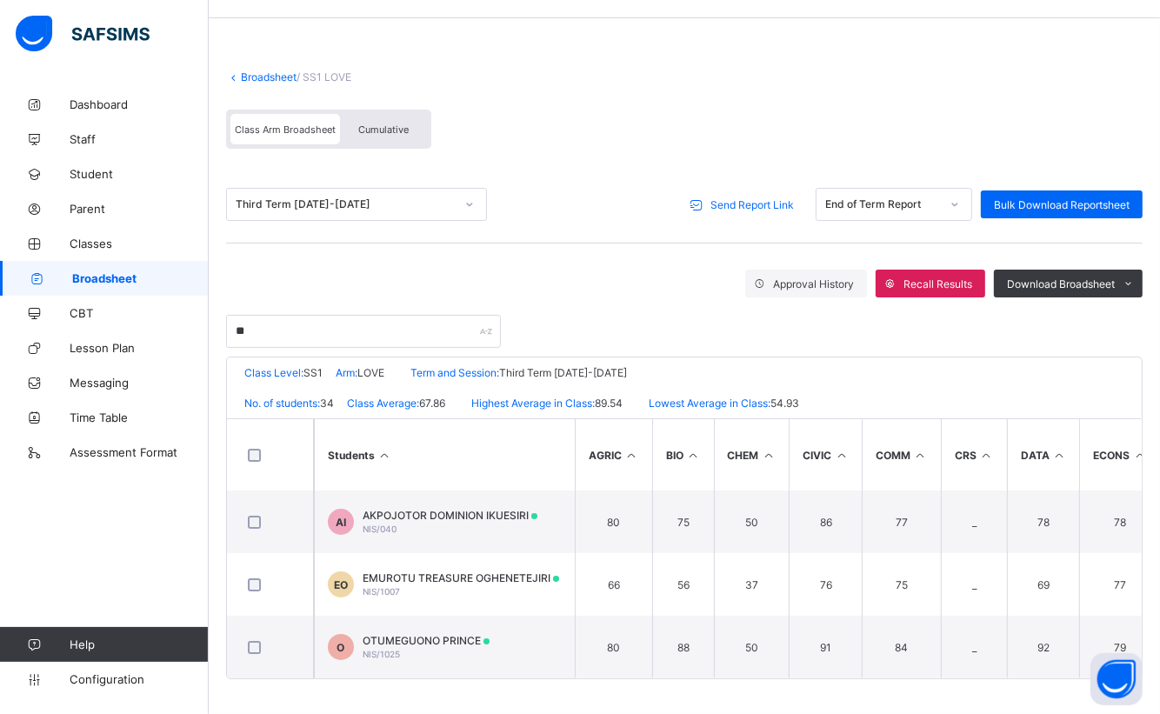
click at [761, 203] on span "Send Report Link" at bounding box center [751, 204] width 83 height 13
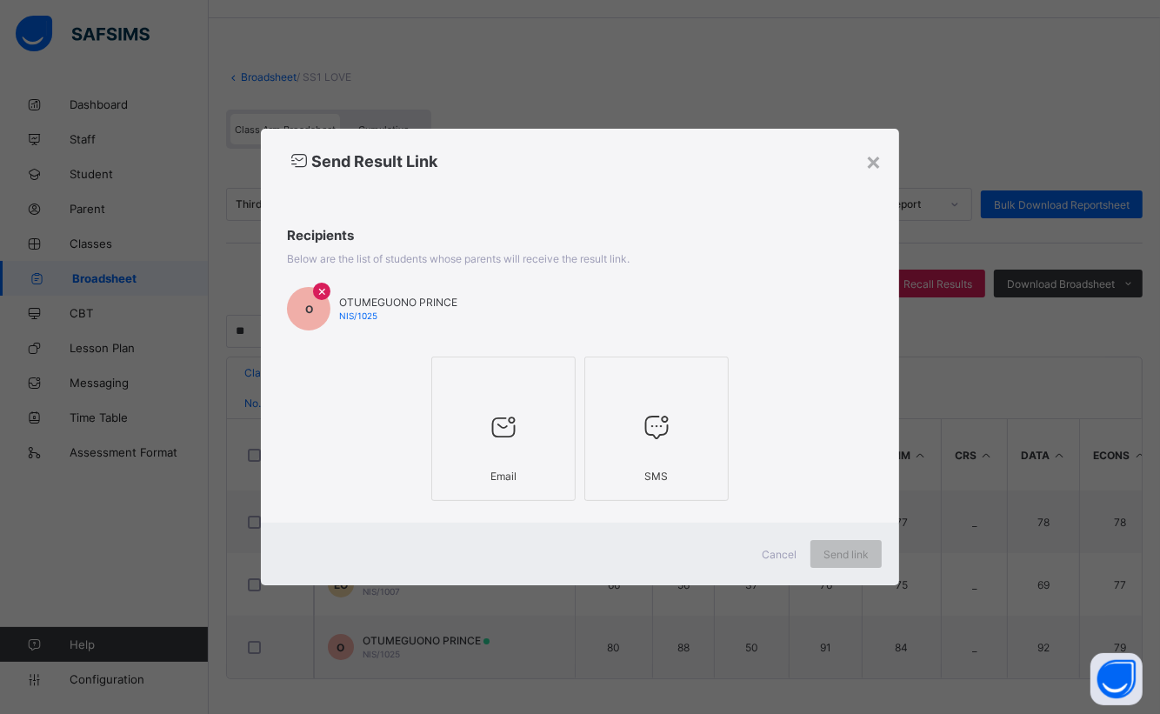
click at [483, 401] on div at bounding box center [503, 426] width 125 height 69
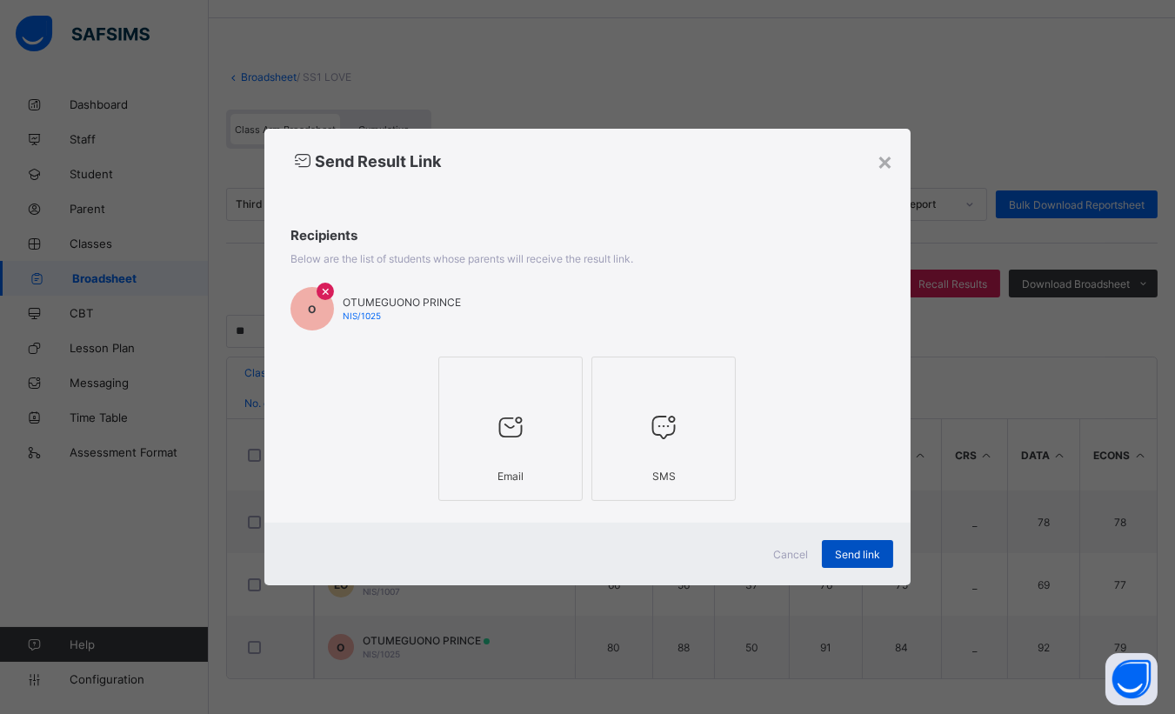
click at [847, 549] on span "Send link" at bounding box center [857, 554] width 45 height 13
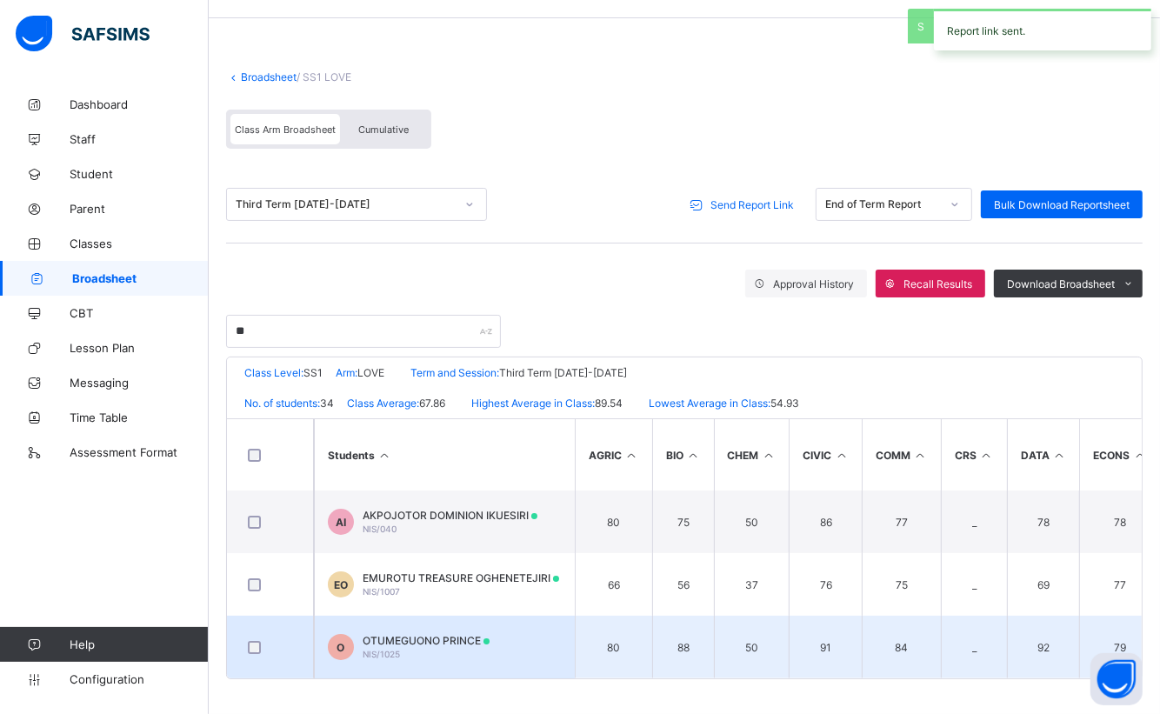
click at [423, 650] on div "OTUMEGUONO PRINCE NIS/1025" at bounding box center [426, 647] width 127 height 26
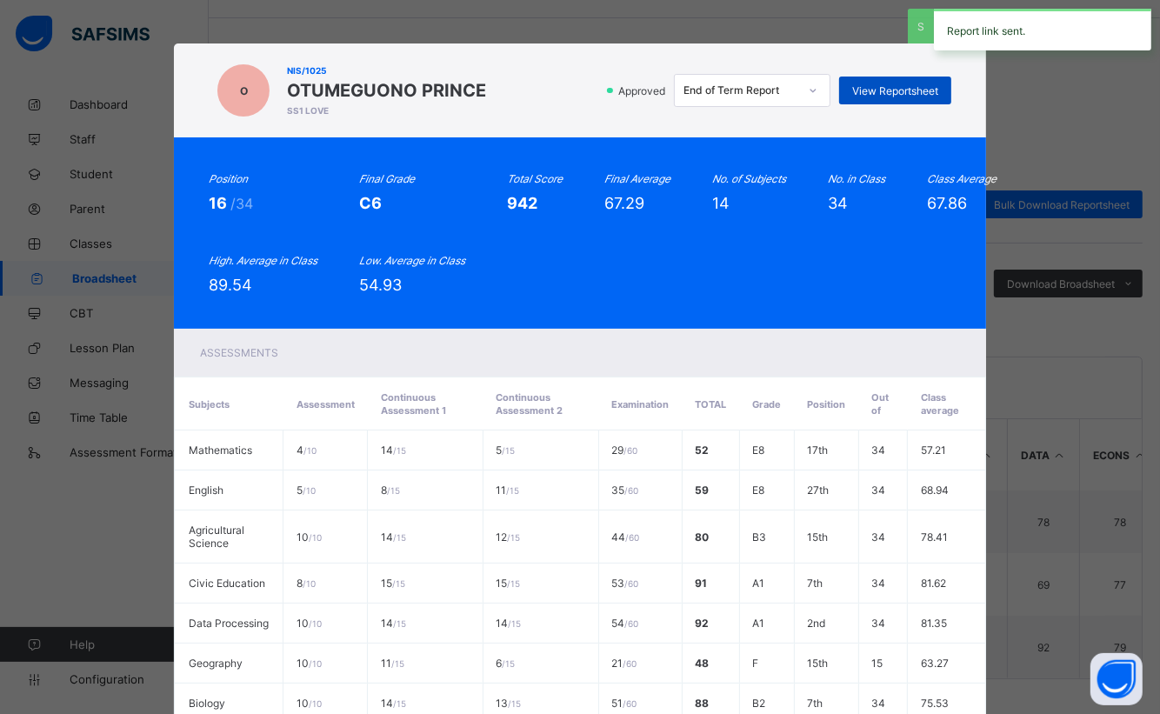
click at [899, 90] on span "View Reportsheet" at bounding box center [895, 90] width 86 height 13
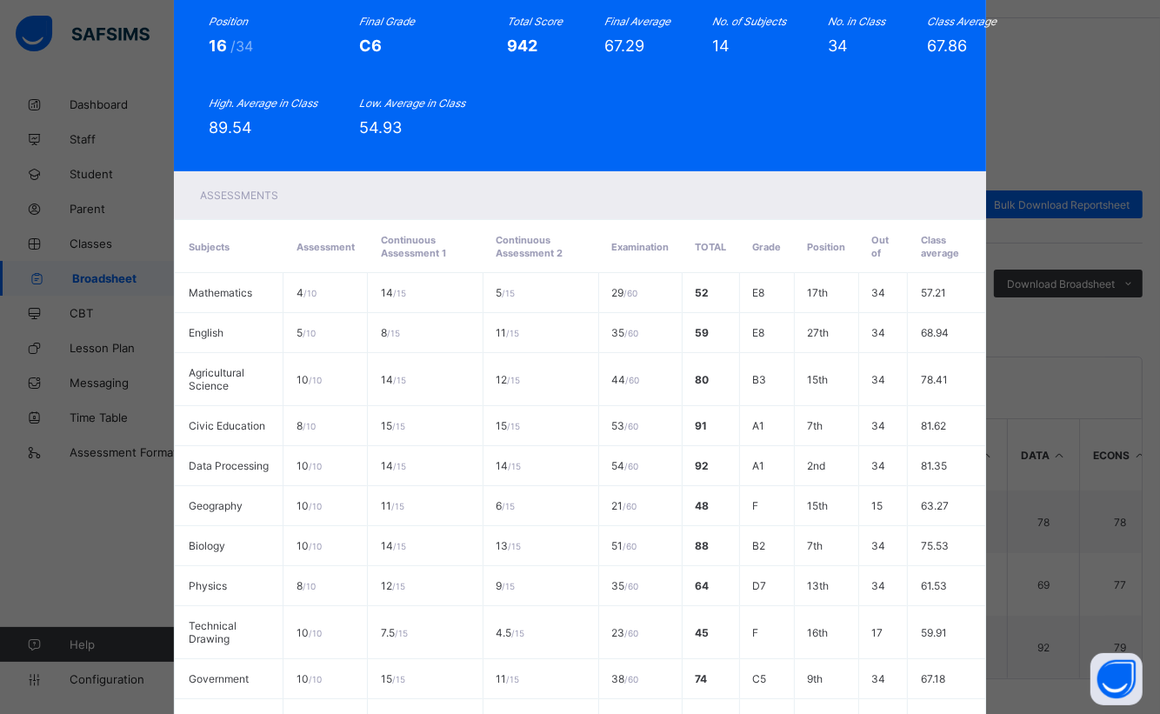
scroll to position [470, 0]
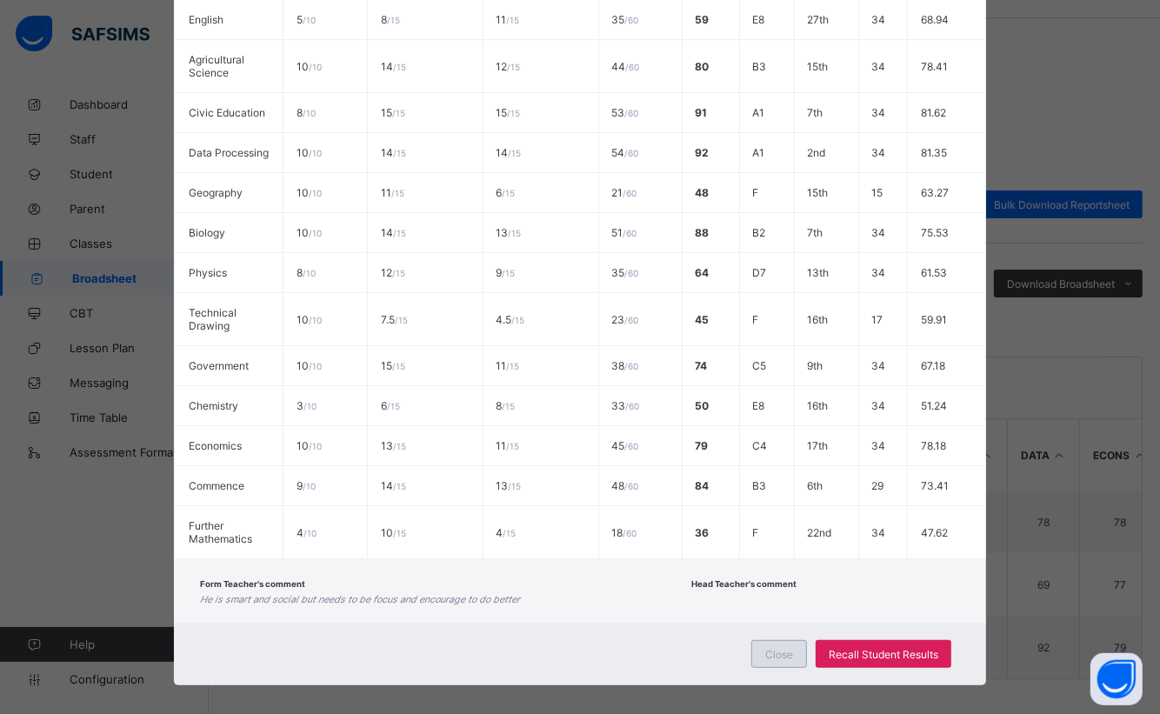
click at [780, 648] on span "Close" at bounding box center [779, 654] width 28 height 13
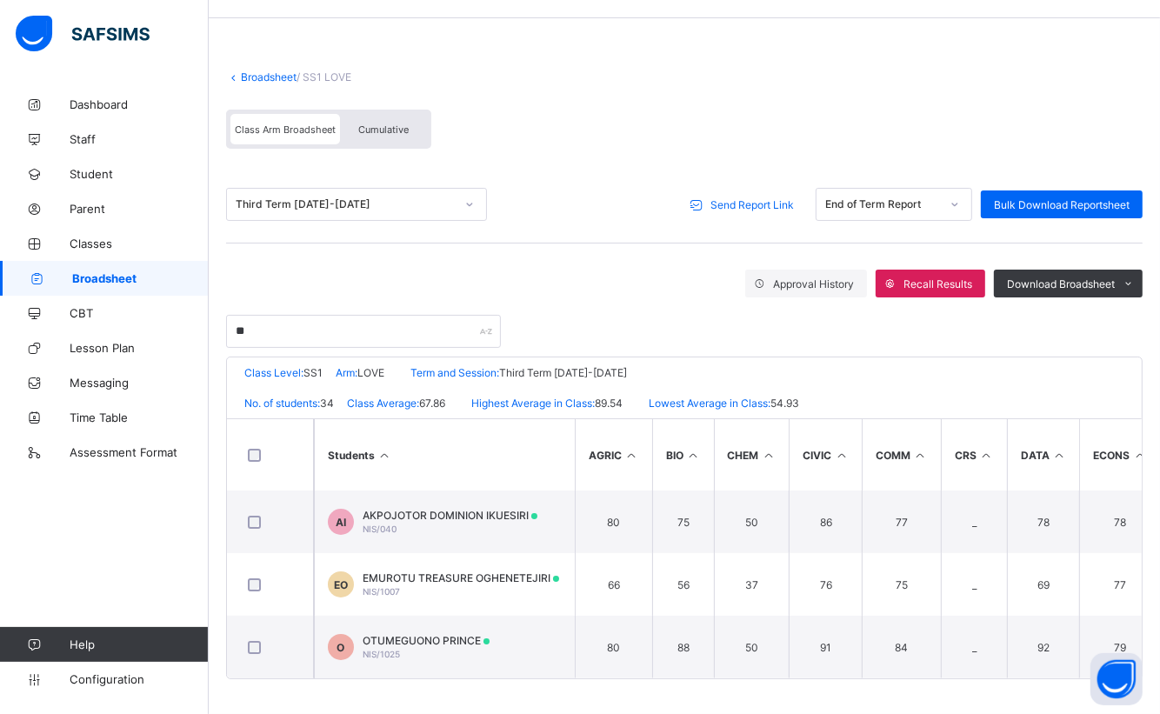
click at [268, 72] on link "Broadsheet" at bounding box center [269, 76] width 56 height 13
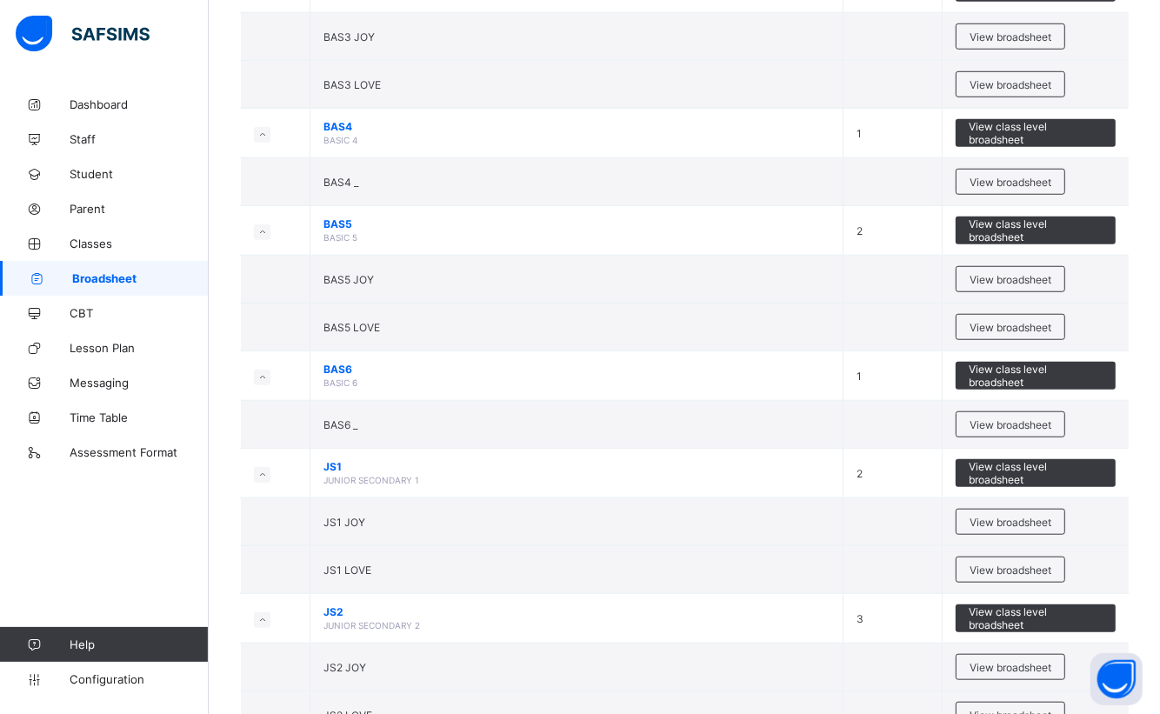
scroll to position [1082, 0]
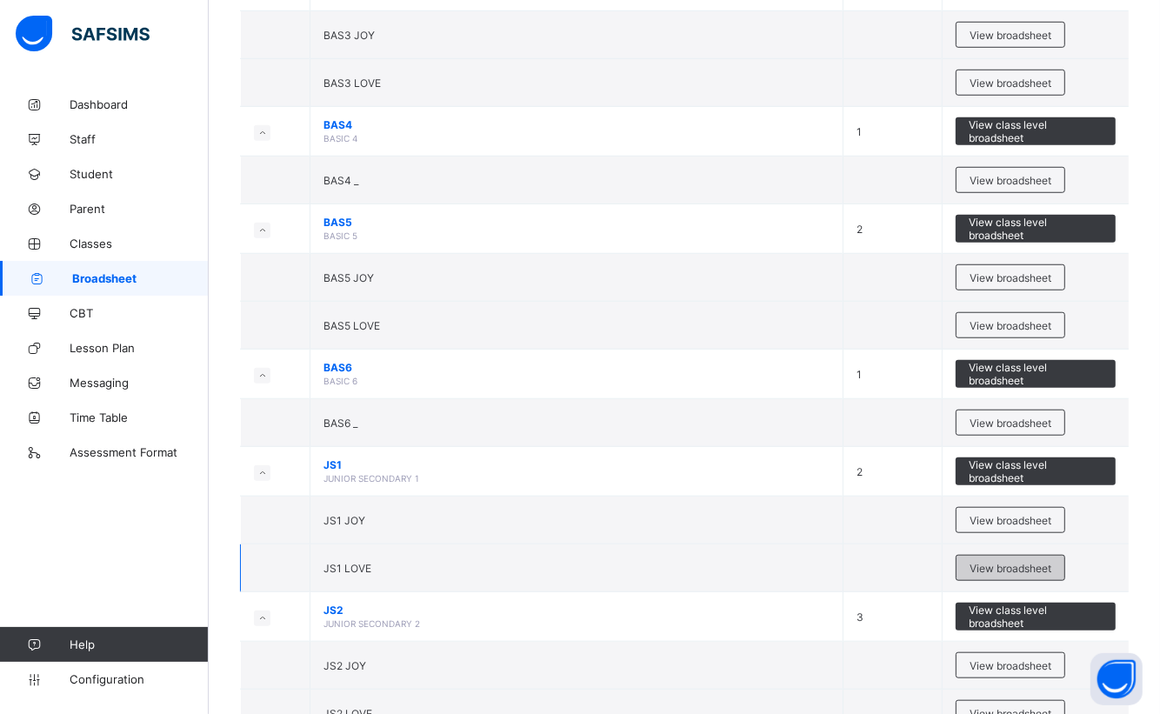
click at [971, 562] on span "View broadsheet" at bounding box center [1010, 568] width 82 height 13
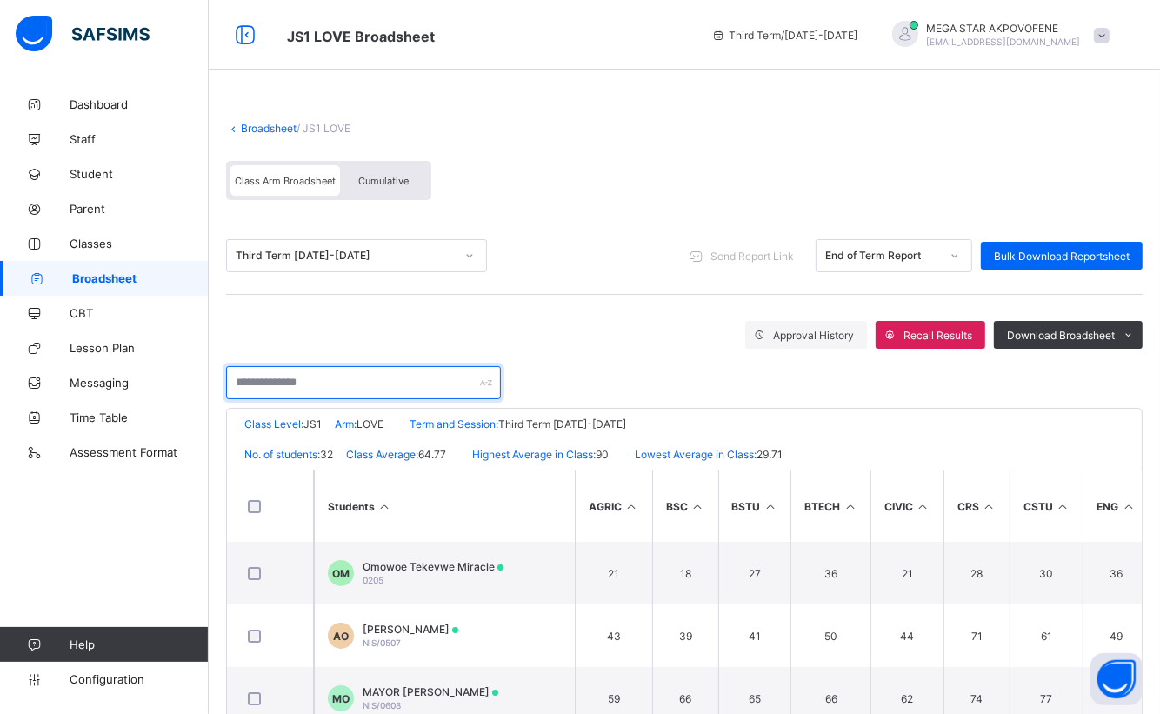
click at [288, 381] on input "text" at bounding box center [363, 382] width 275 height 33
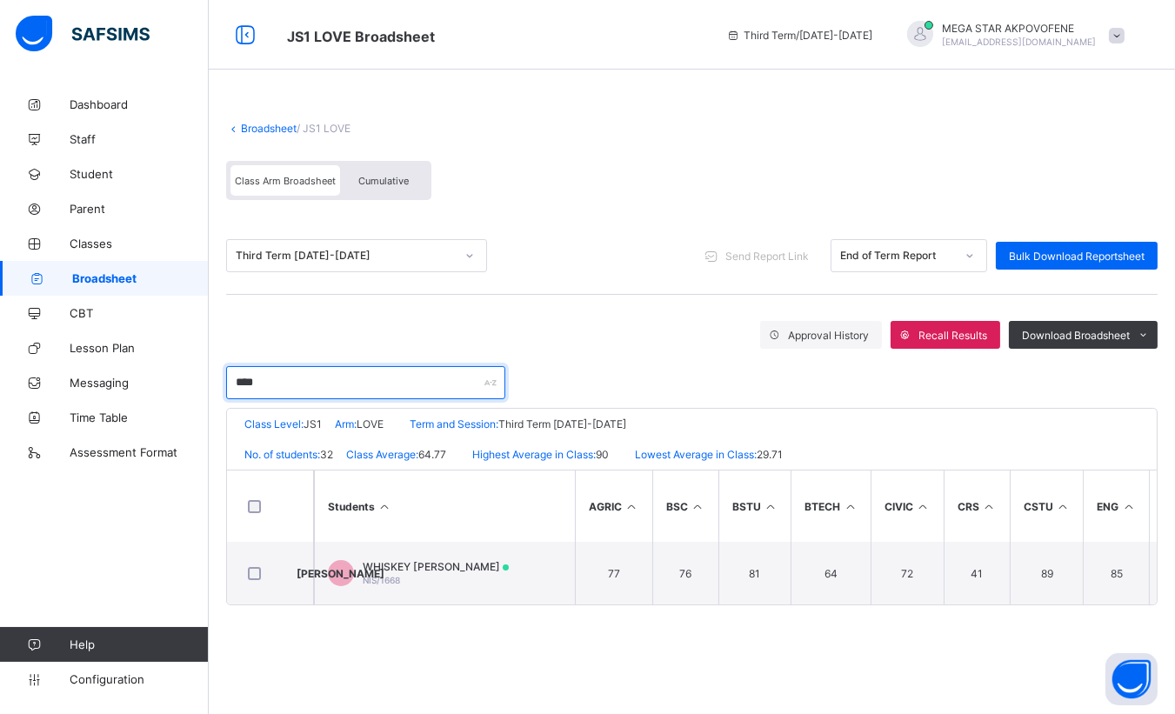
type input "****"
click at [768, 255] on span "Send Report Link" at bounding box center [766, 256] width 83 height 13
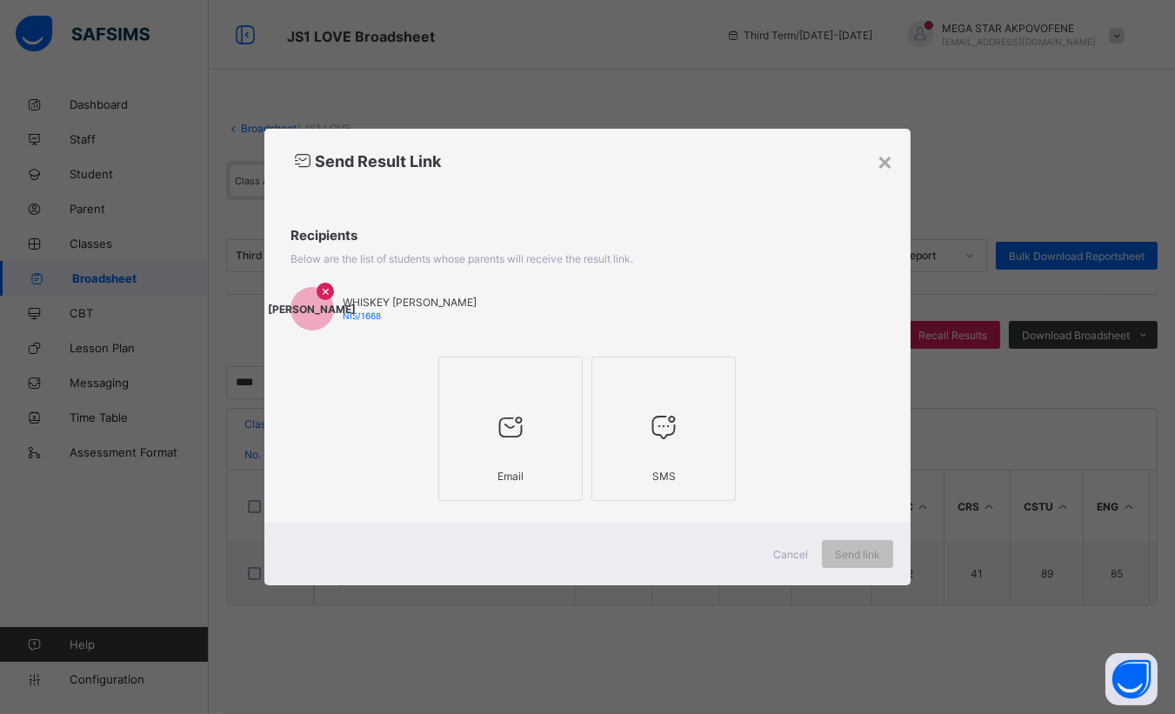
click at [553, 396] on div at bounding box center [510, 426] width 125 height 69
click at [876, 561] on div "Send link" at bounding box center [857, 554] width 71 height 28
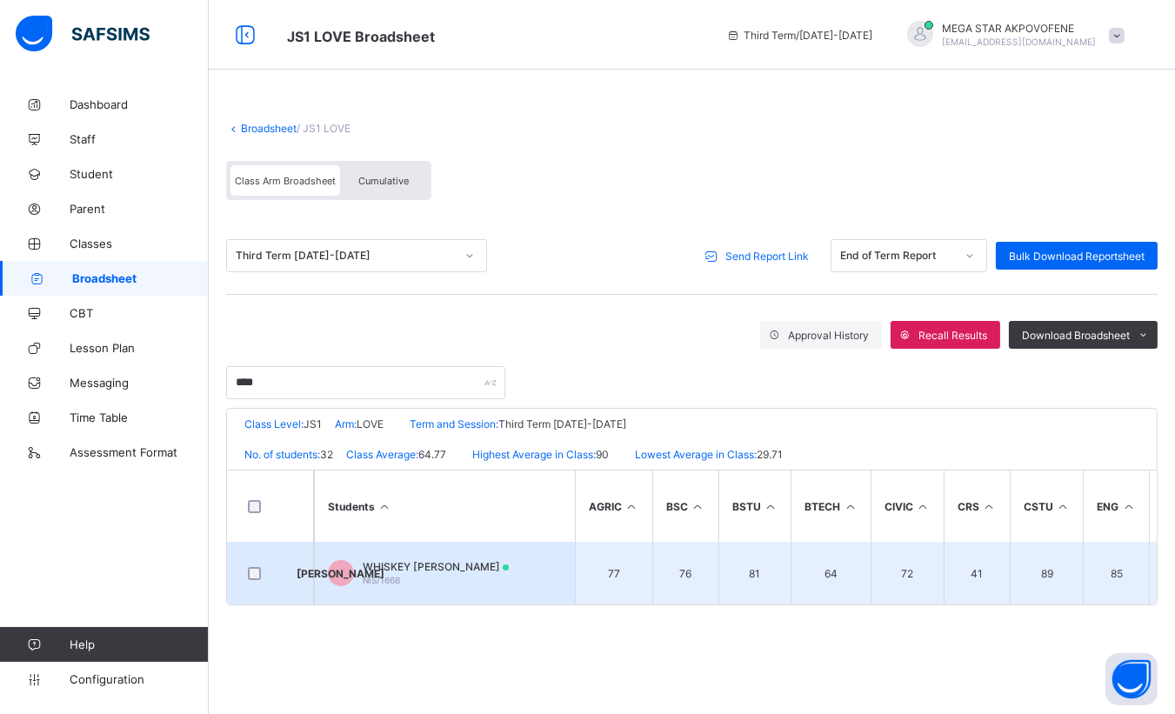
click at [425, 560] on span "WHISKEY [PERSON_NAME]" at bounding box center [436, 566] width 146 height 13
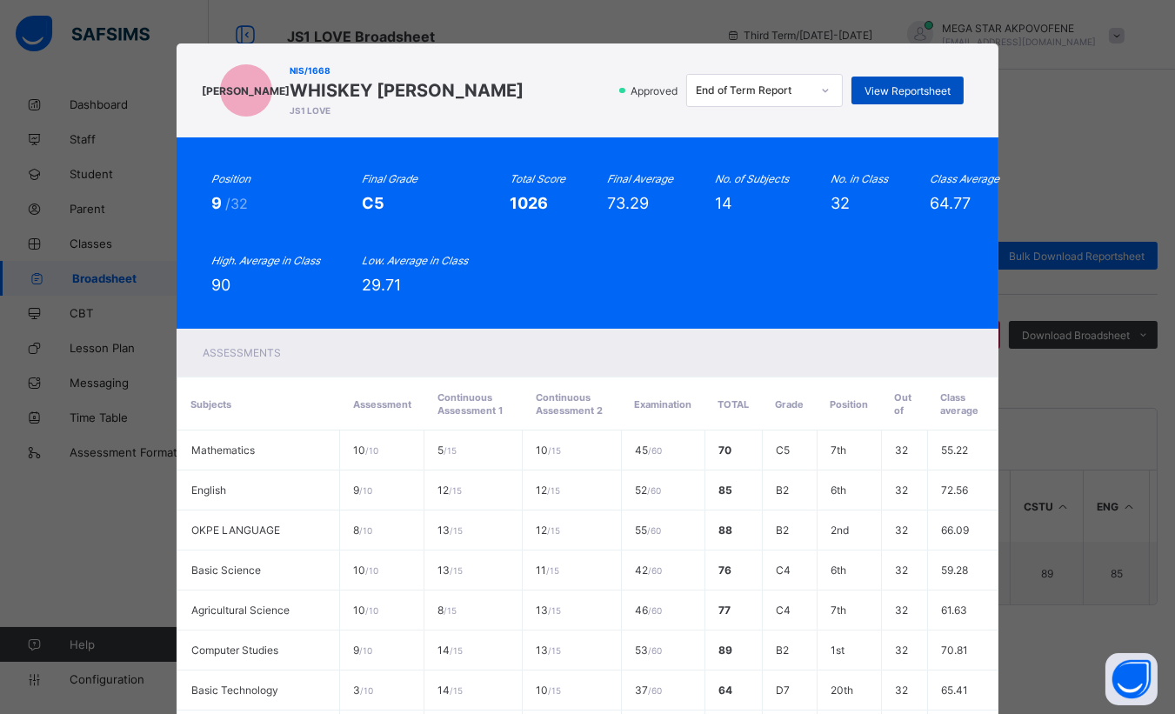
click at [921, 97] on span "View Reportsheet" at bounding box center [907, 90] width 86 height 13
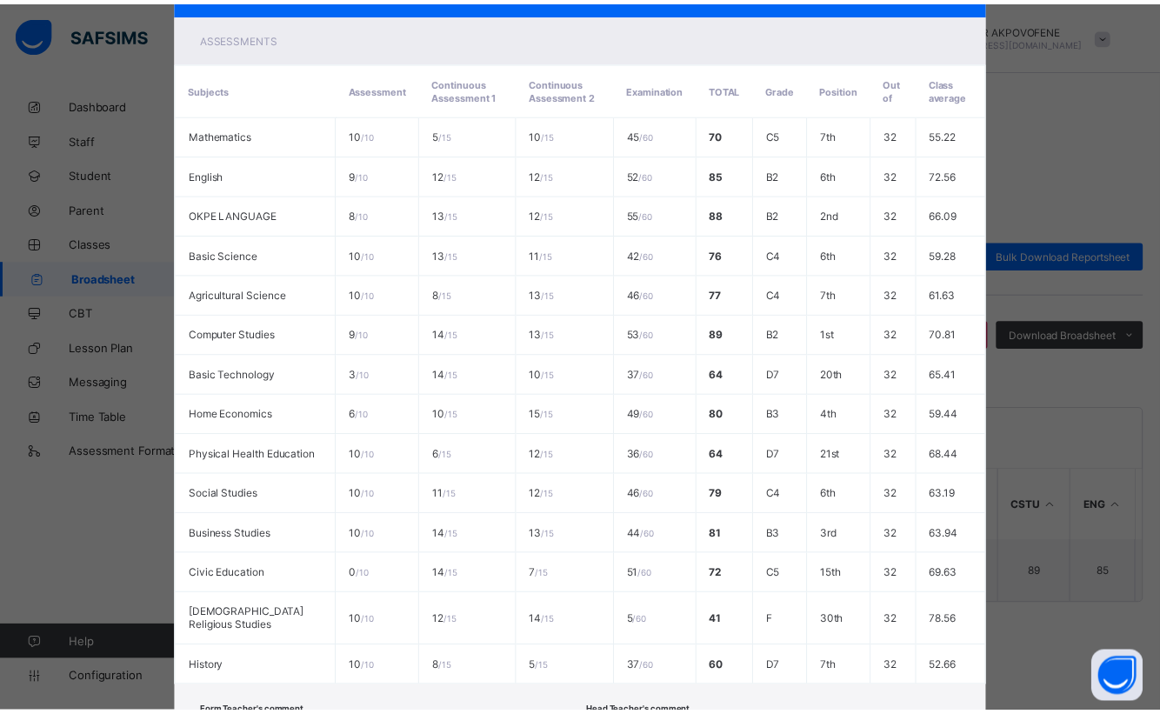
scroll to position [491, 0]
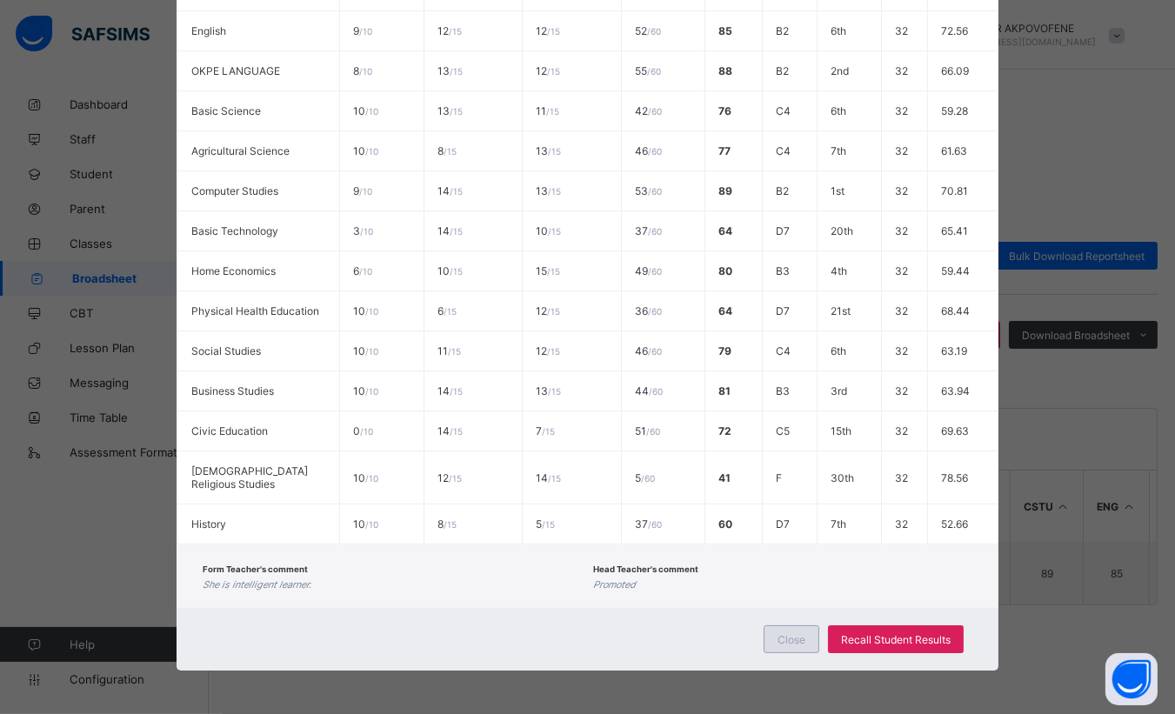
click at [785, 633] on span "Close" at bounding box center [791, 639] width 28 height 13
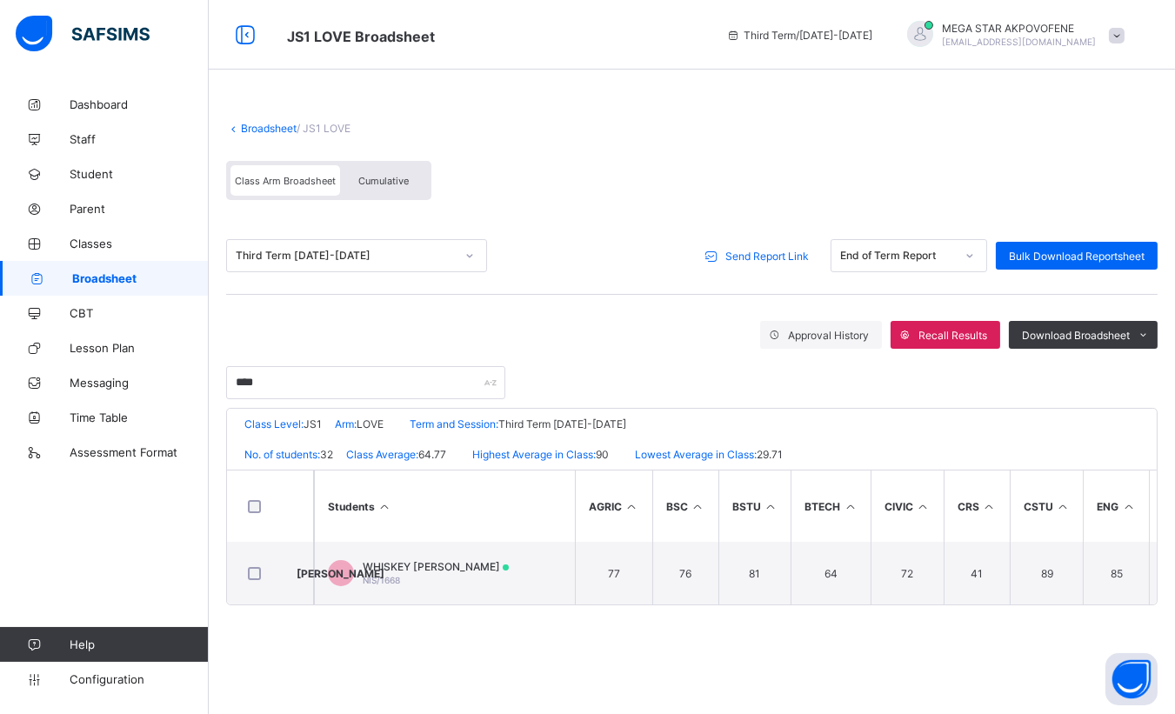
click at [264, 125] on link "Broadsheet" at bounding box center [269, 128] width 56 height 13
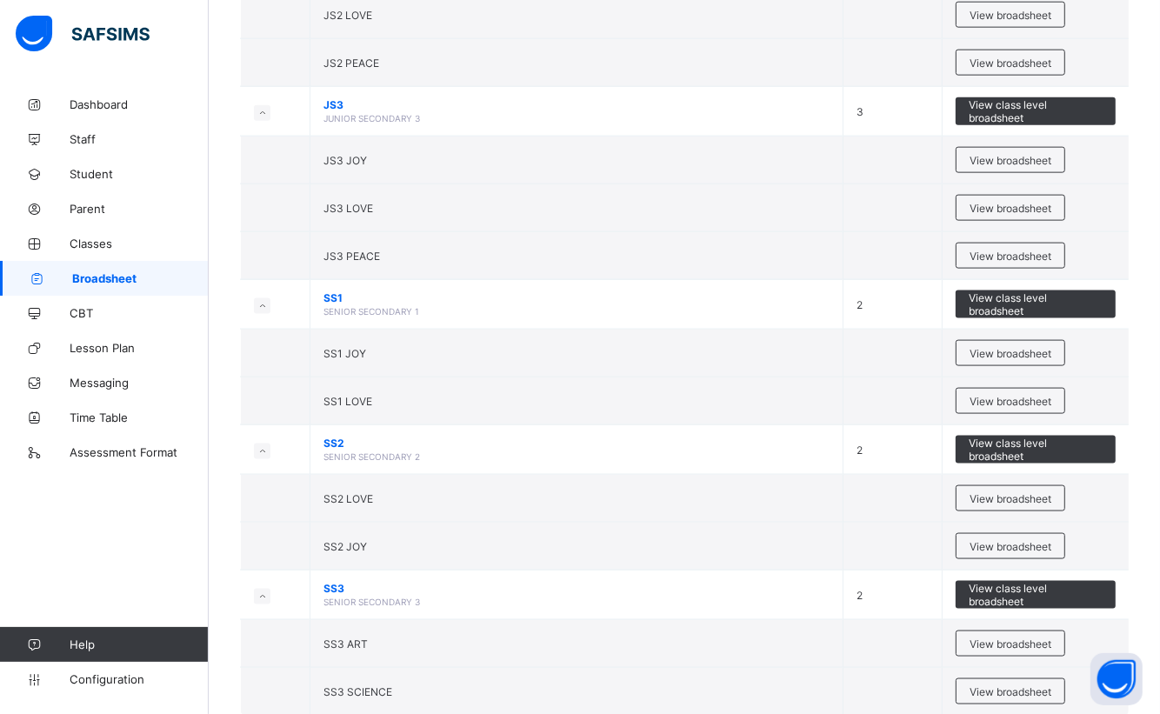
scroll to position [1807, 0]
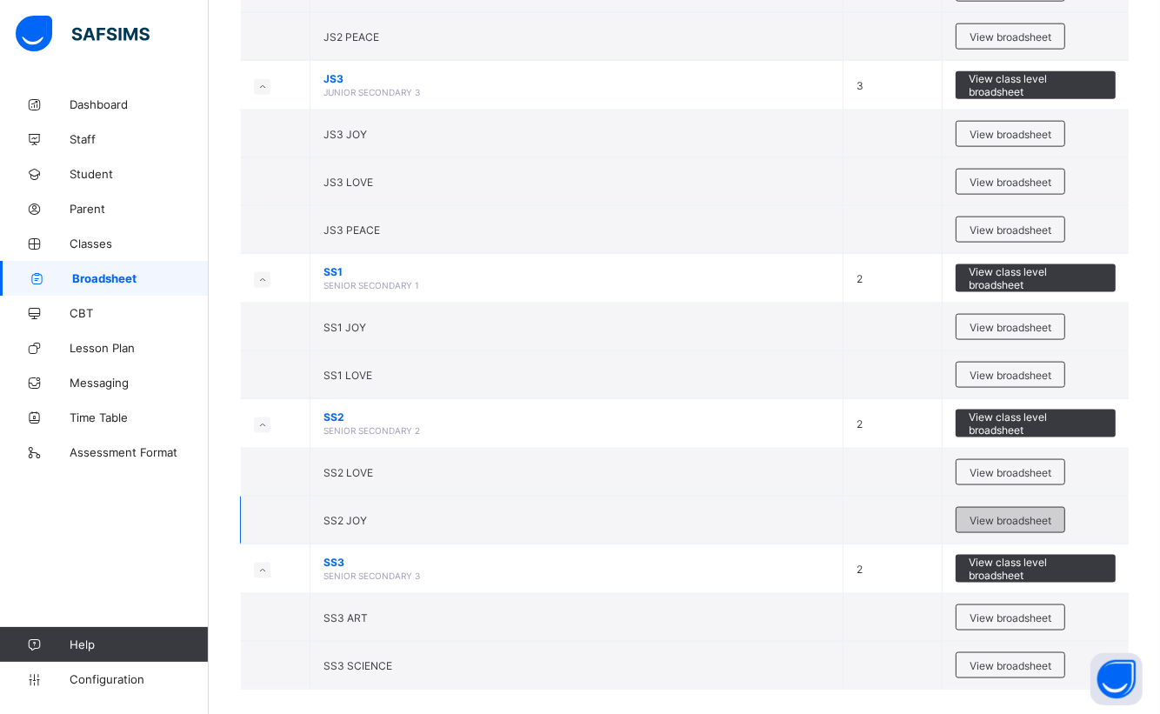
click at [971, 514] on span "View broadsheet" at bounding box center [1010, 520] width 82 height 13
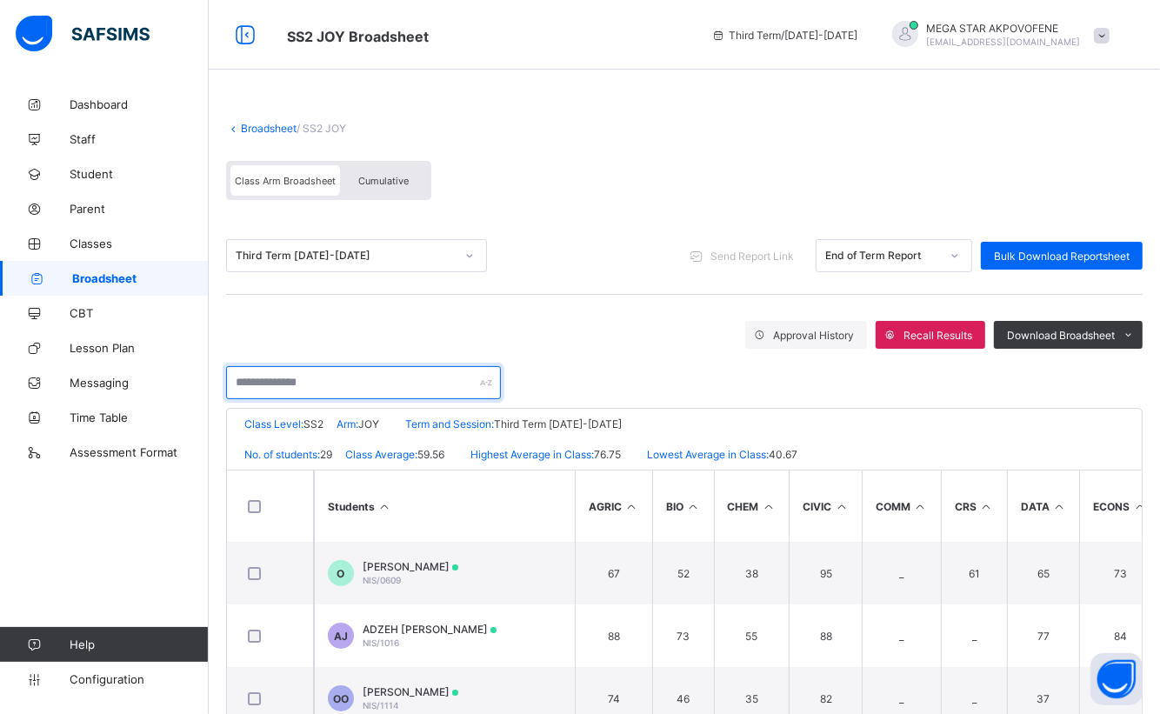
click at [289, 376] on input "text" at bounding box center [363, 382] width 275 height 33
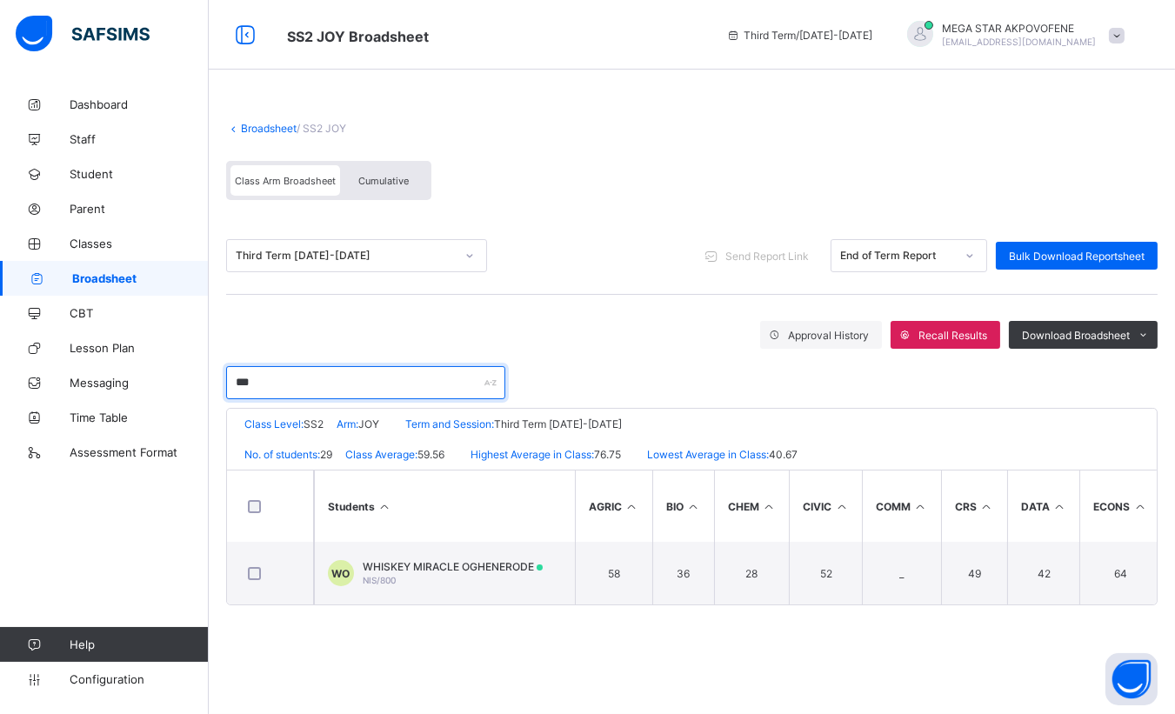
type input "***"
click at [773, 254] on span "Send Report Link" at bounding box center [766, 256] width 83 height 13
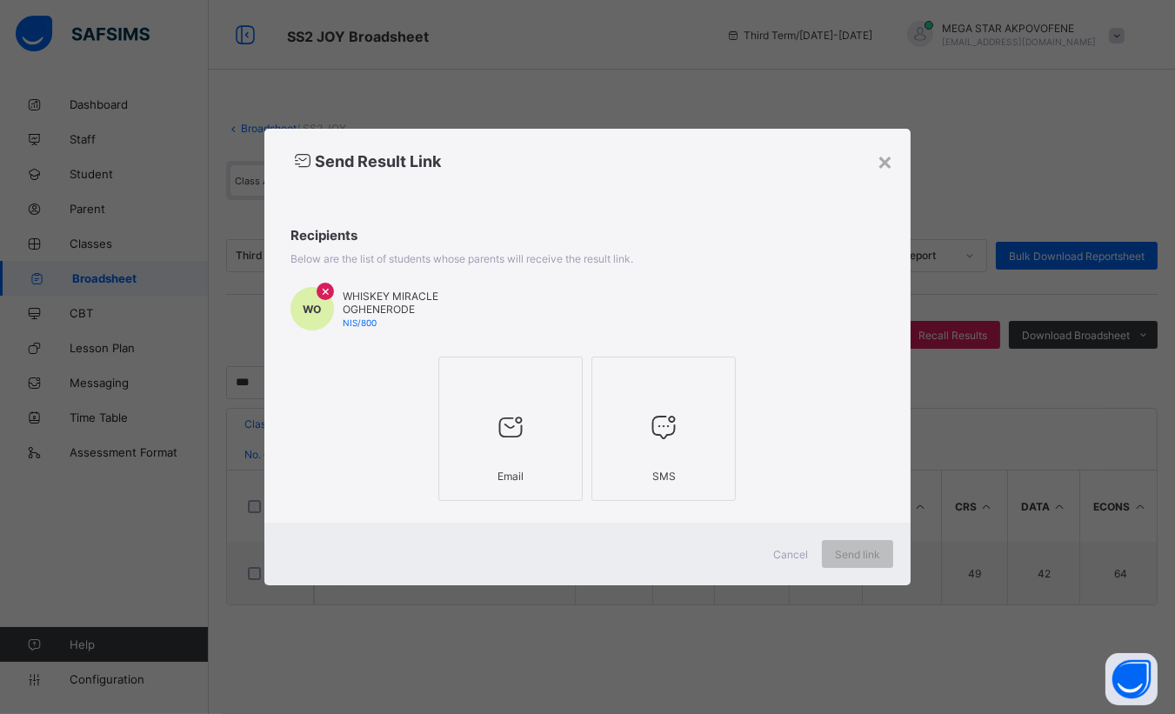
click at [491, 403] on div at bounding box center [510, 426] width 125 height 69
click at [863, 553] on span "Send link" at bounding box center [857, 554] width 45 height 13
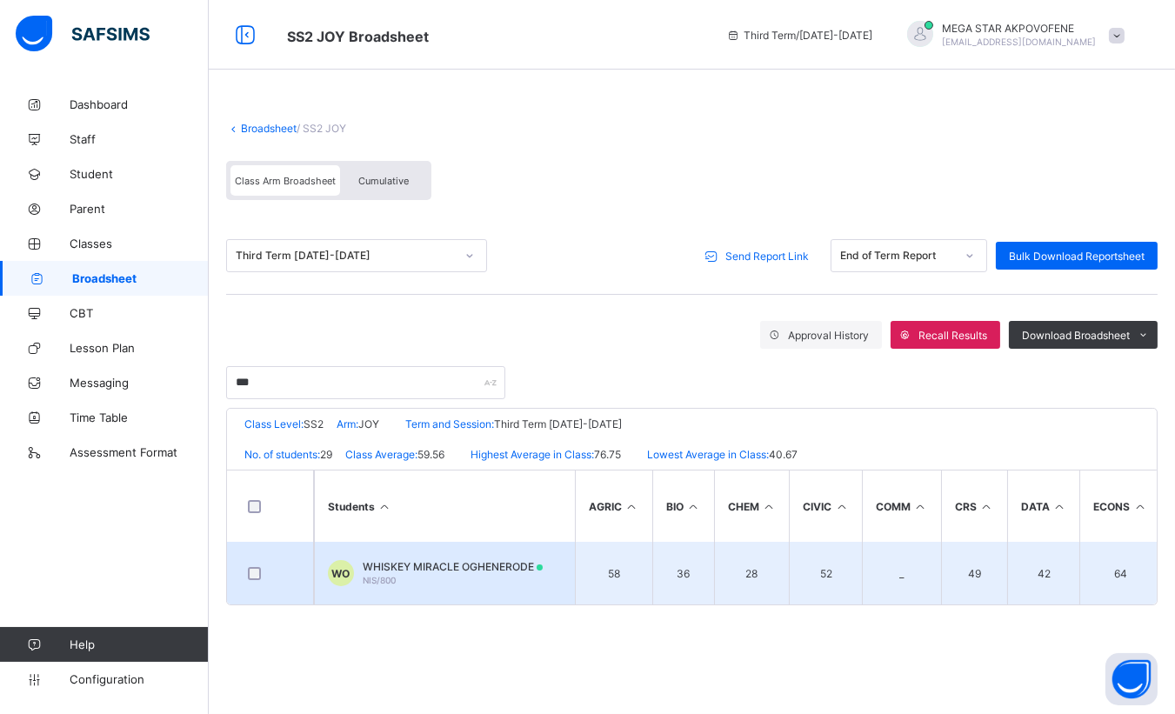
click at [426, 570] on div "WHISKEY MIRACLE OGHENERODE NIS/800" at bounding box center [453, 573] width 180 height 26
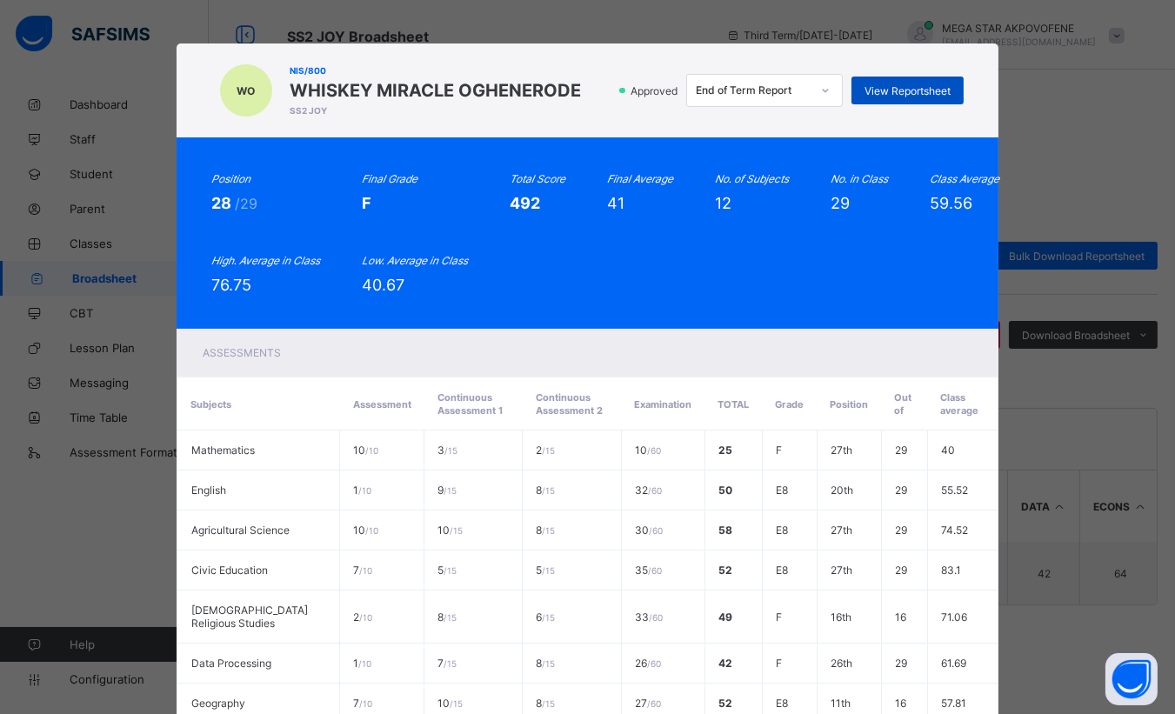
click at [909, 84] on span "View Reportsheet" at bounding box center [907, 90] width 86 height 13
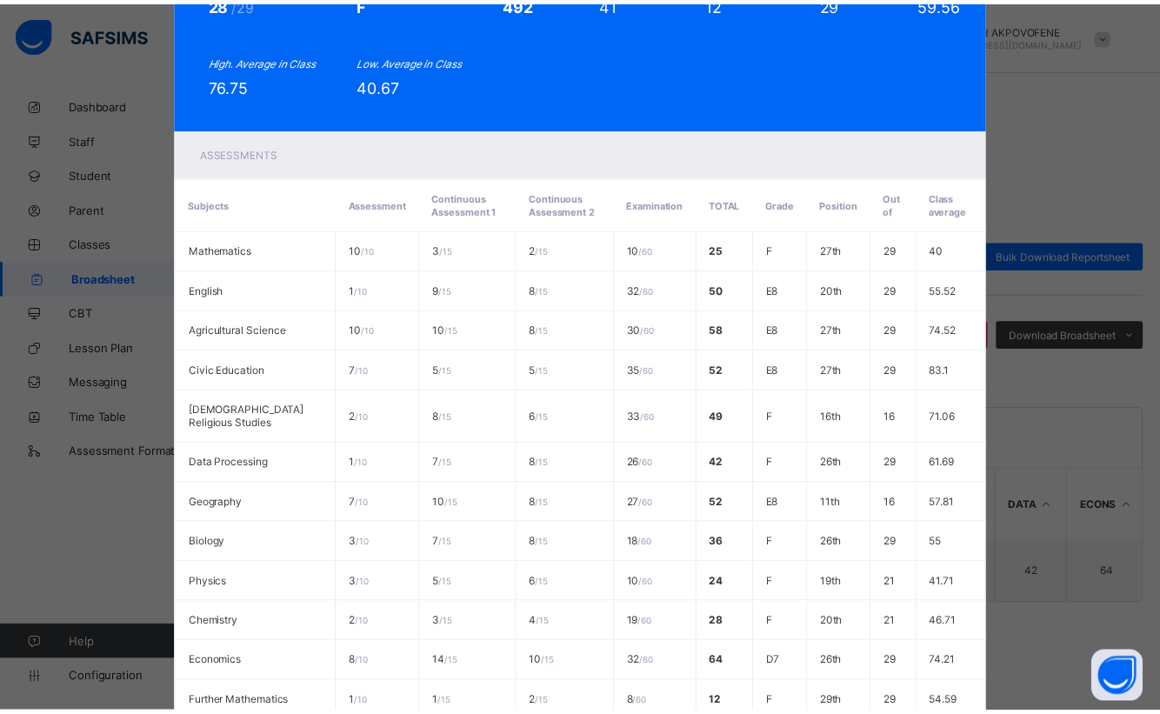
scroll to position [392, 0]
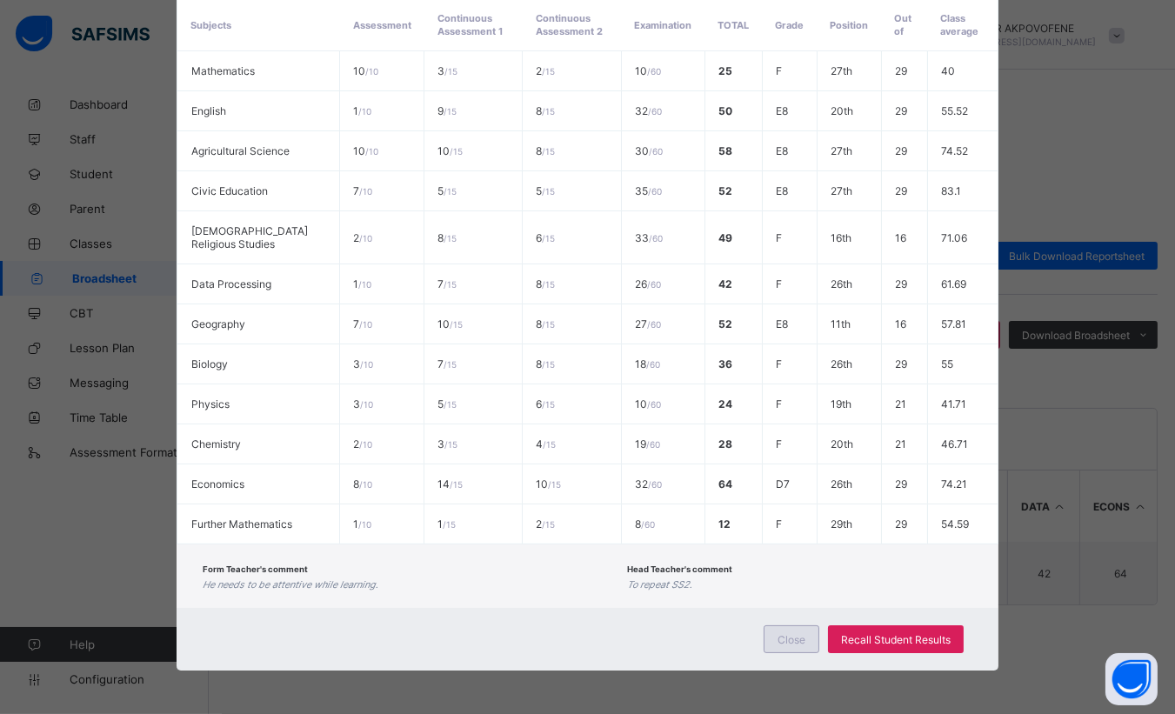
click at [782, 642] on span "Close" at bounding box center [791, 639] width 28 height 13
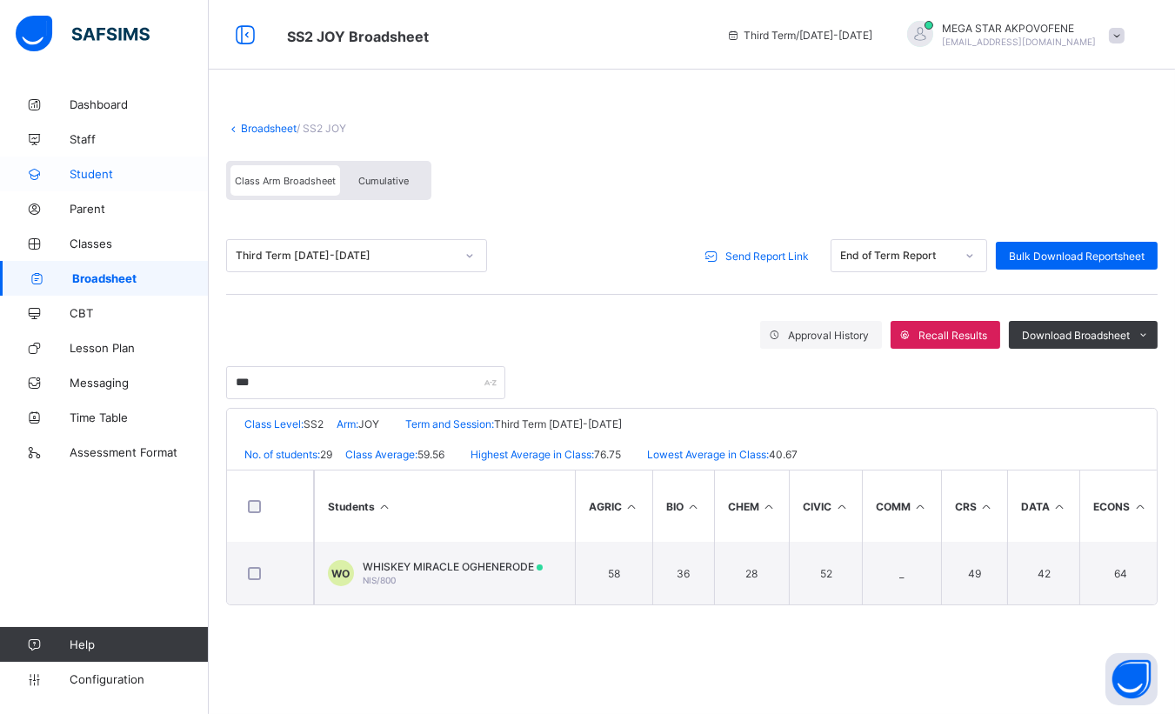
click at [84, 172] on span "Student" at bounding box center [139, 174] width 139 height 14
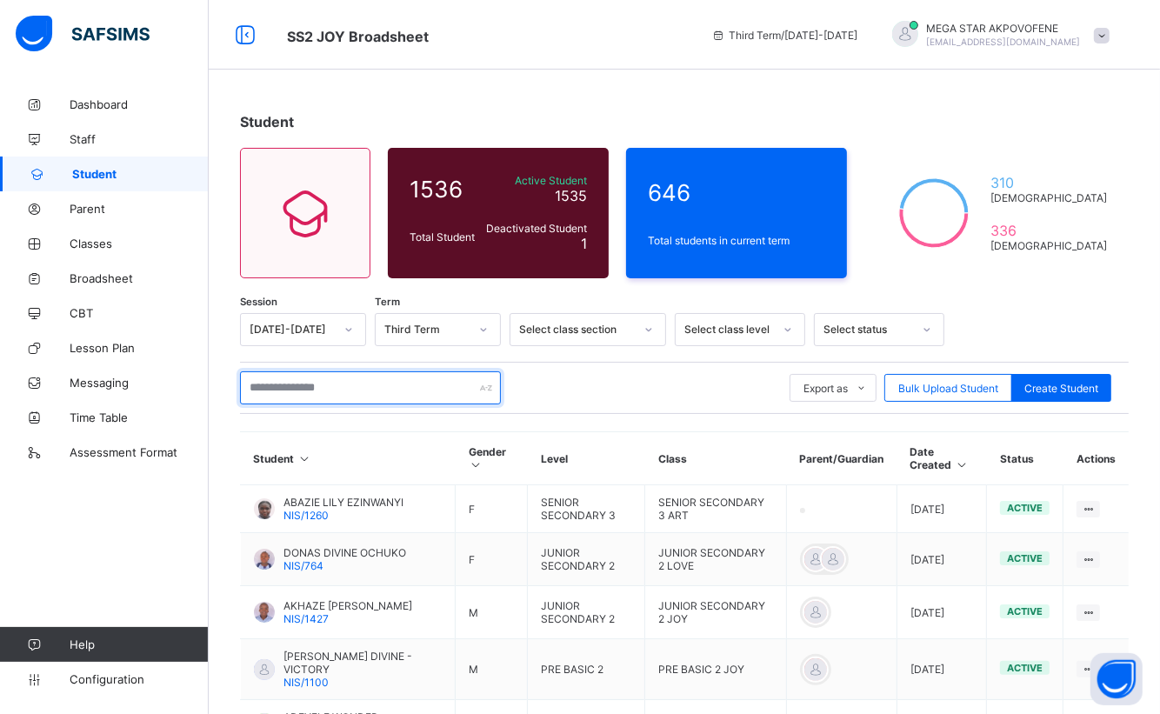
click at [314, 382] on input "text" at bounding box center [370, 387] width 261 height 33
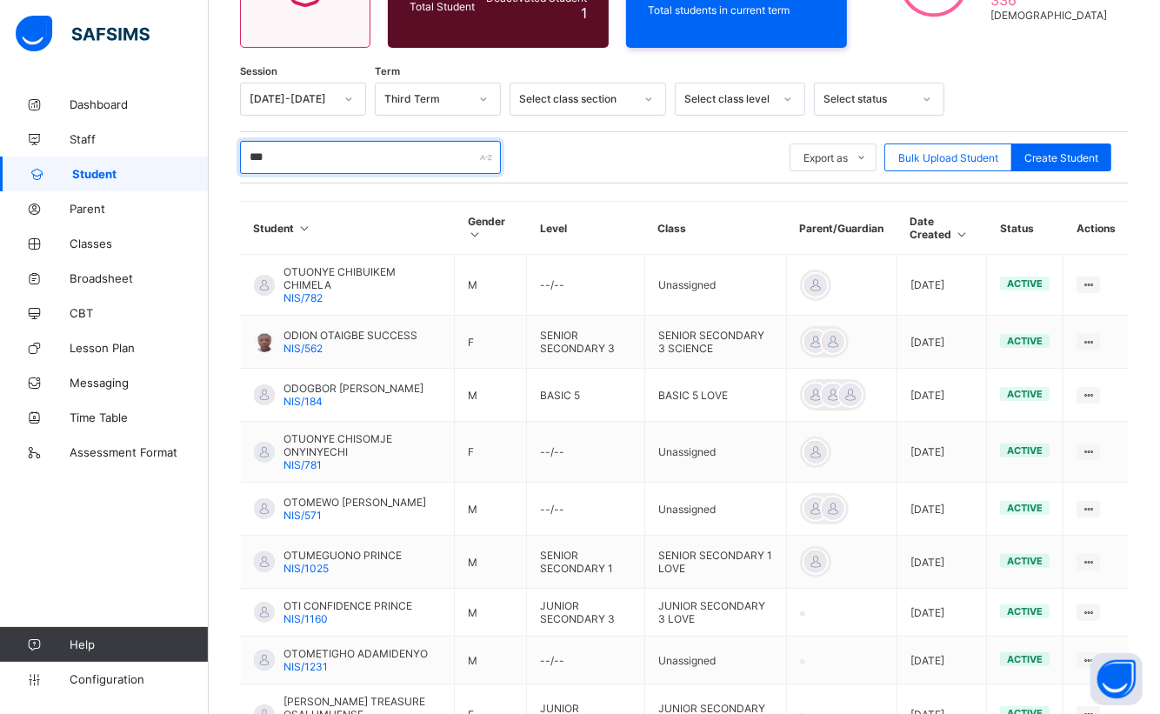
scroll to position [236, 0]
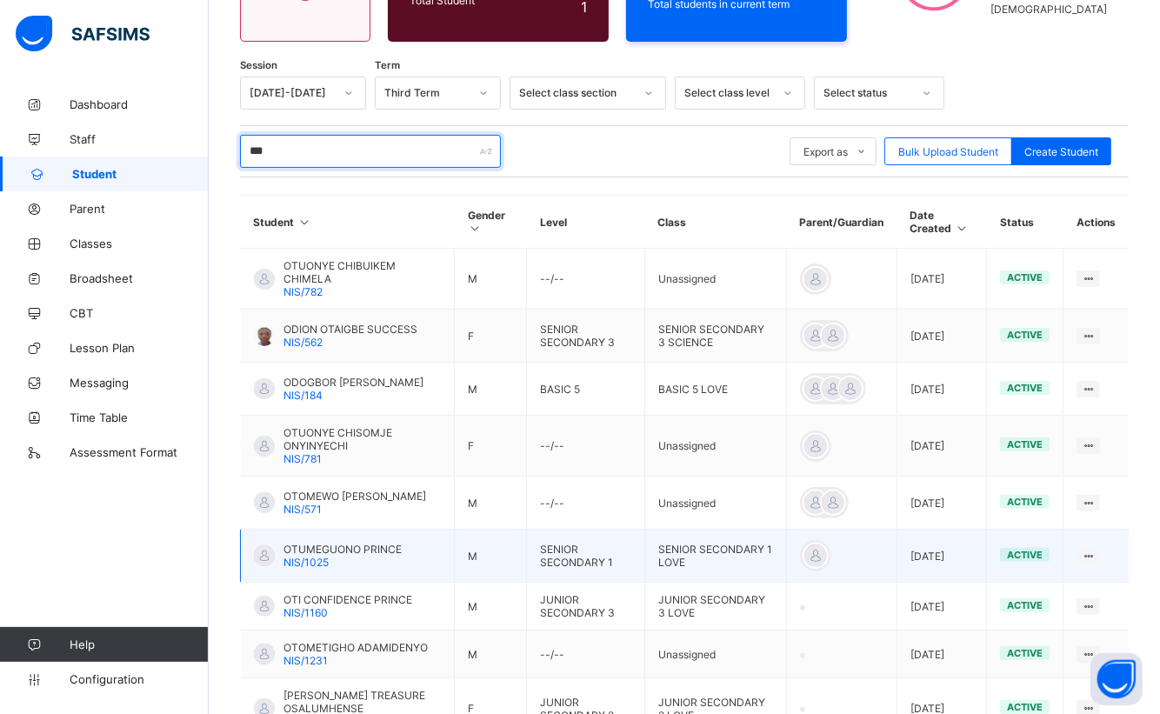
type input "***"
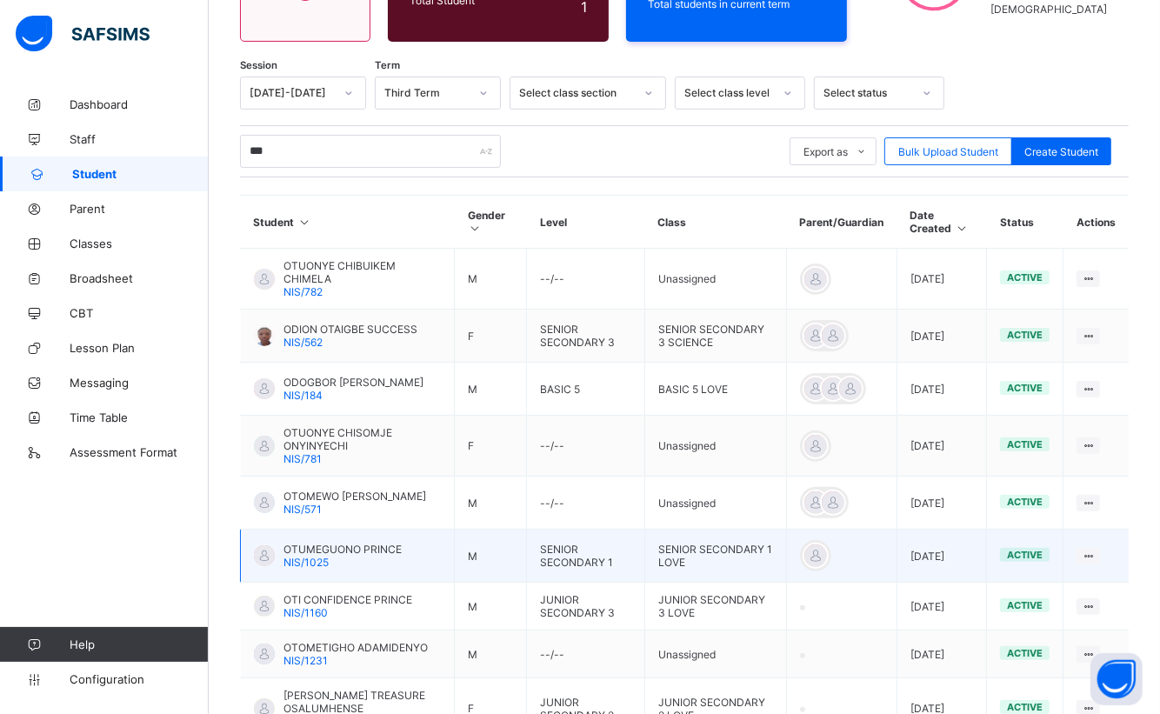
click at [831, 540] on div at bounding box center [815, 555] width 31 height 31
click at [823, 546] on div at bounding box center [815, 555] width 26 height 26
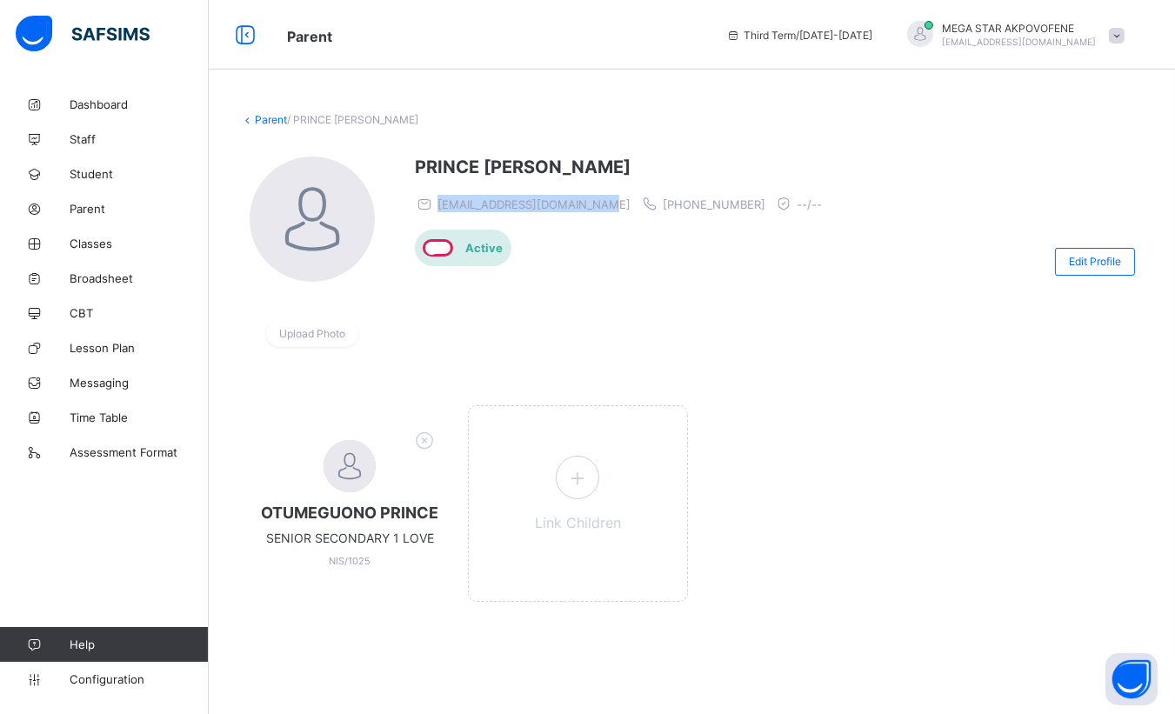
drag, startPoint x: 605, startPoint y: 200, endPoint x: 437, endPoint y: 195, distance: 167.9
click at [437, 195] on span "otumeguonosamuel@gmail.com" at bounding box center [523, 203] width 216 height 17
copy span "otumeguonosamuel@gmail.com"
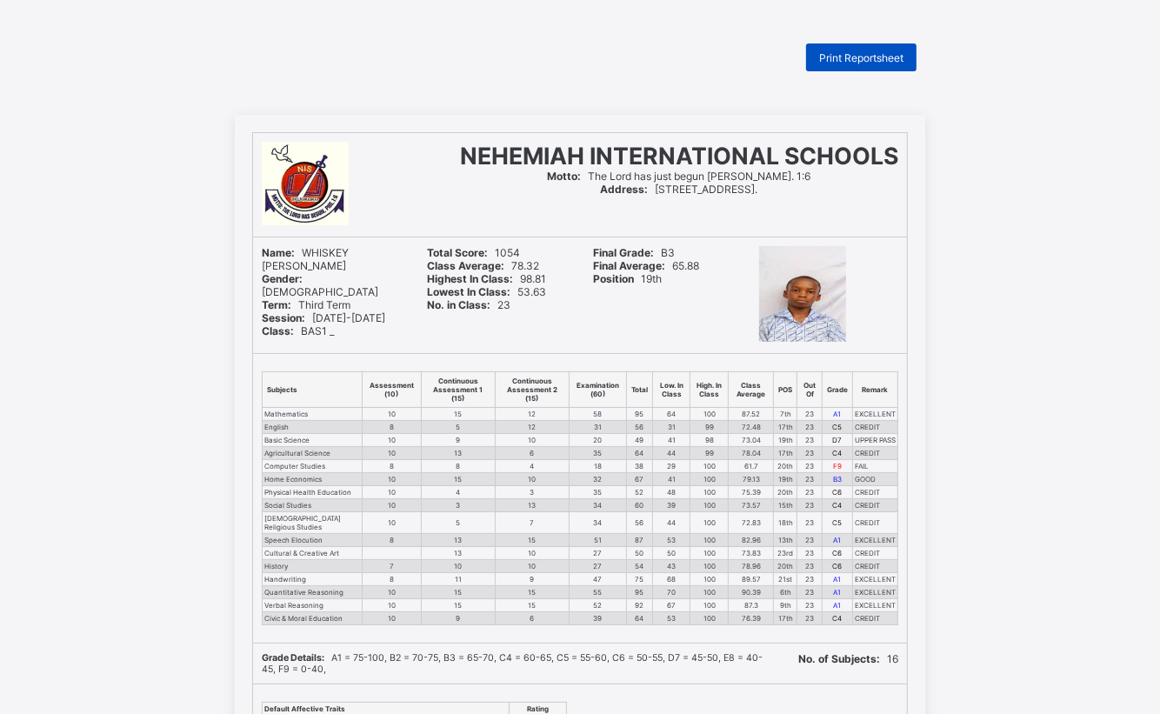
click at [862, 57] on span "Print Reportsheet" at bounding box center [861, 57] width 84 height 13
click at [869, 56] on span "Print Reportsheet" at bounding box center [861, 57] width 84 height 13
click at [870, 57] on span "Print Reportsheet" at bounding box center [861, 57] width 84 height 13
click at [865, 58] on span "Print Reportsheet" at bounding box center [861, 57] width 84 height 13
click at [838, 57] on span "Print Reportsheet" at bounding box center [861, 57] width 84 height 13
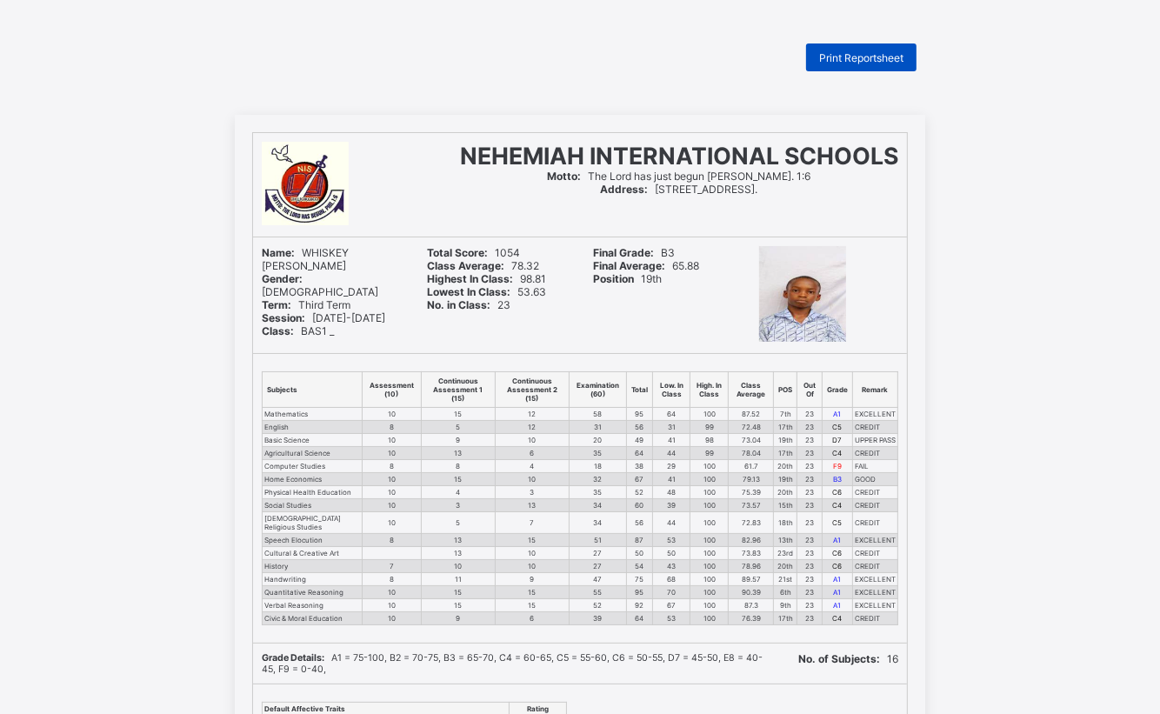
click at [864, 59] on span "Print Reportsheet" at bounding box center [861, 57] width 84 height 13
click at [875, 60] on span "Print Reportsheet" at bounding box center [861, 57] width 84 height 13
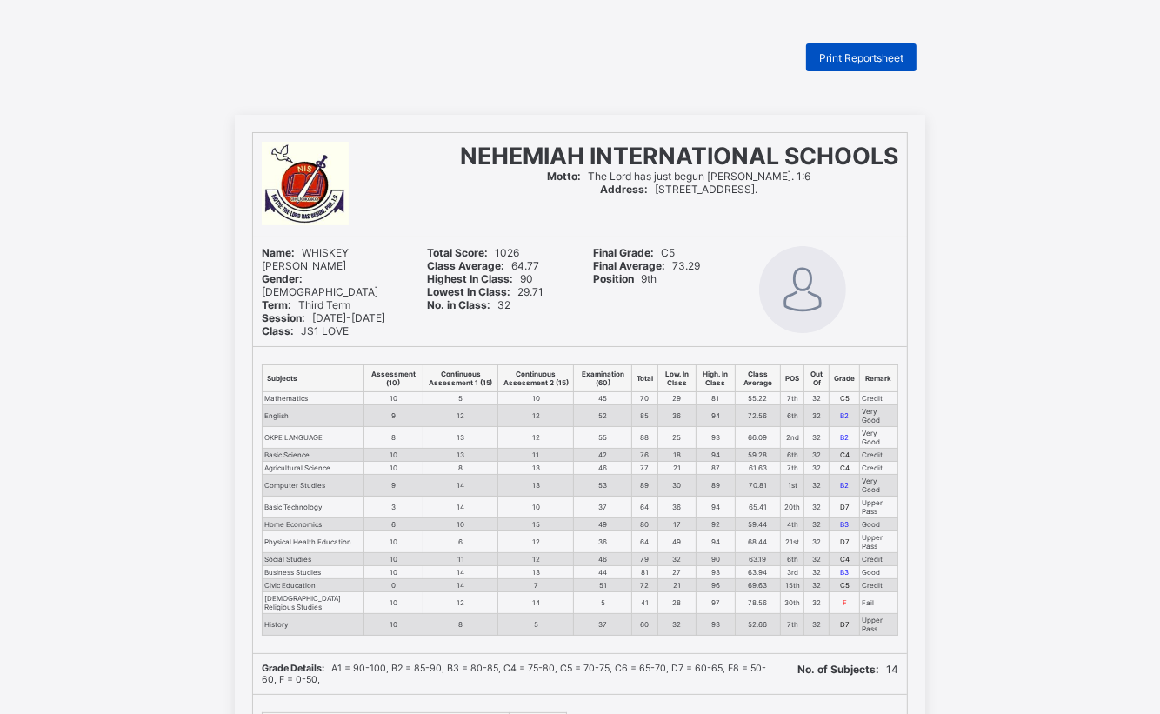
click at [879, 56] on span "Print Reportsheet" at bounding box center [861, 57] width 84 height 13
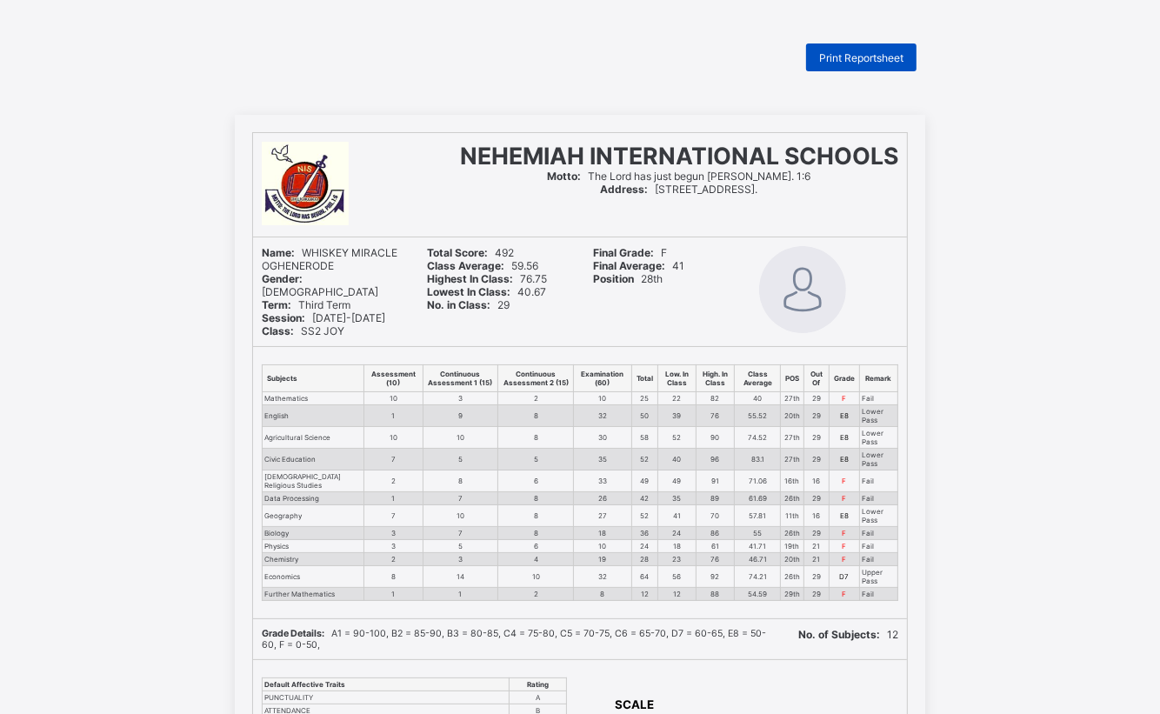
click at [858, 61] on span "Print Reportsheet" at bounding box center [861, 57] width 84 height 13
